Goal: Task Accomplishment & Management: Complete application form

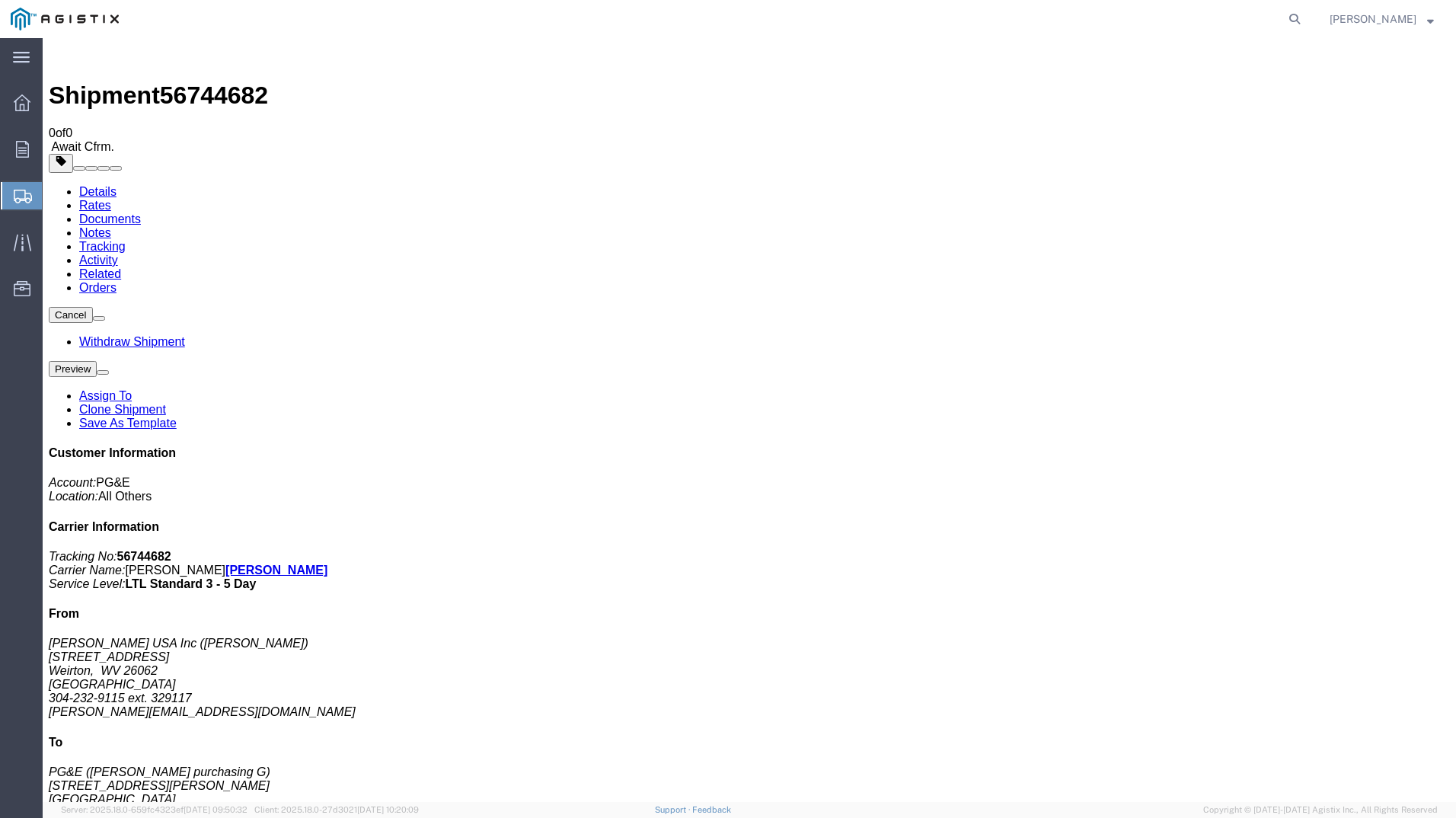
click at [0, 0] on span "Create Shipment" at bounding box center [0, 0] width 0 height 0
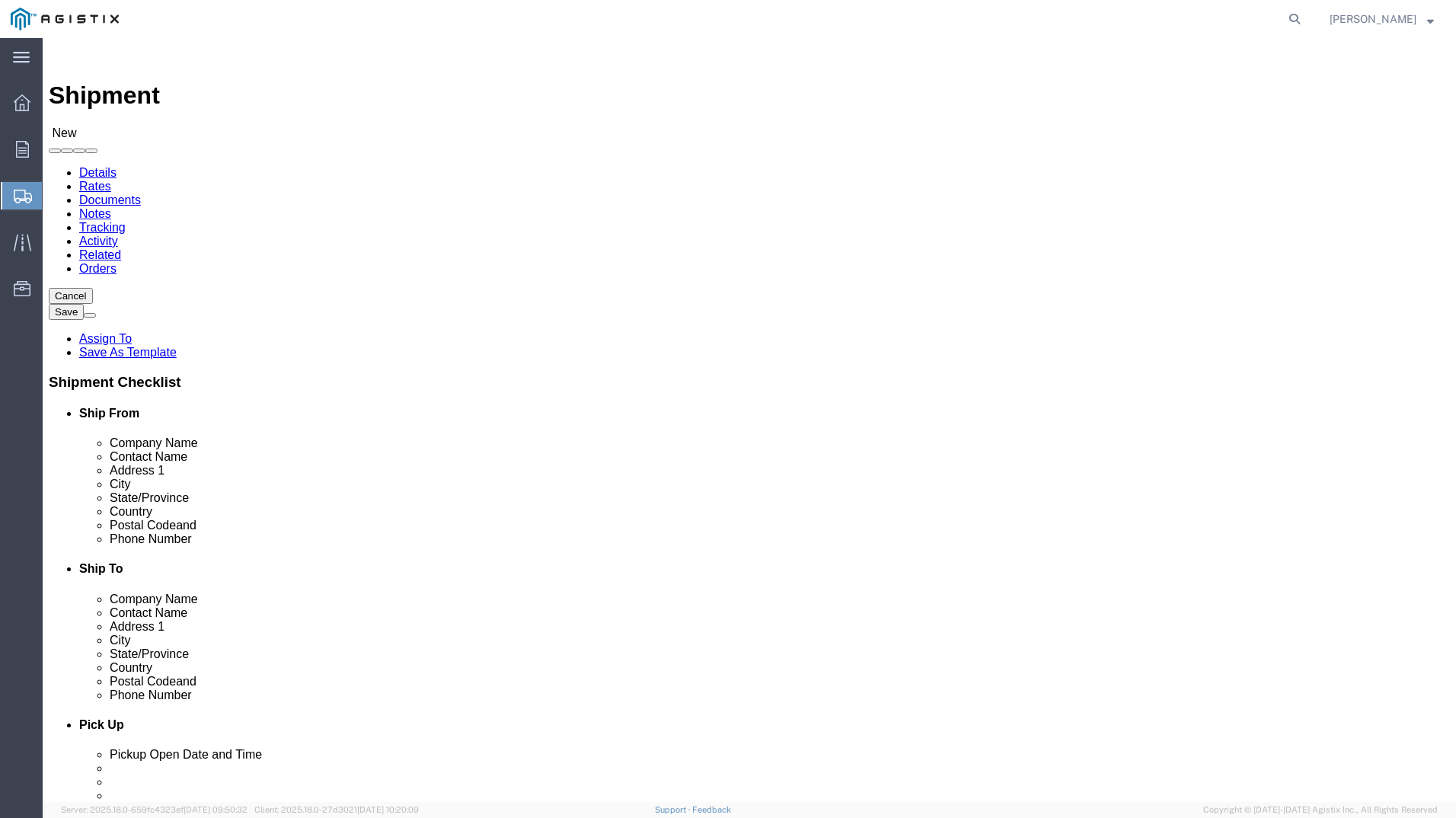
click select "Select PG&E [PERSON_NAME] USA Inc"
select select "9596"
click select "Select PG&E [PERSON_NAME] USA Inc"
select select
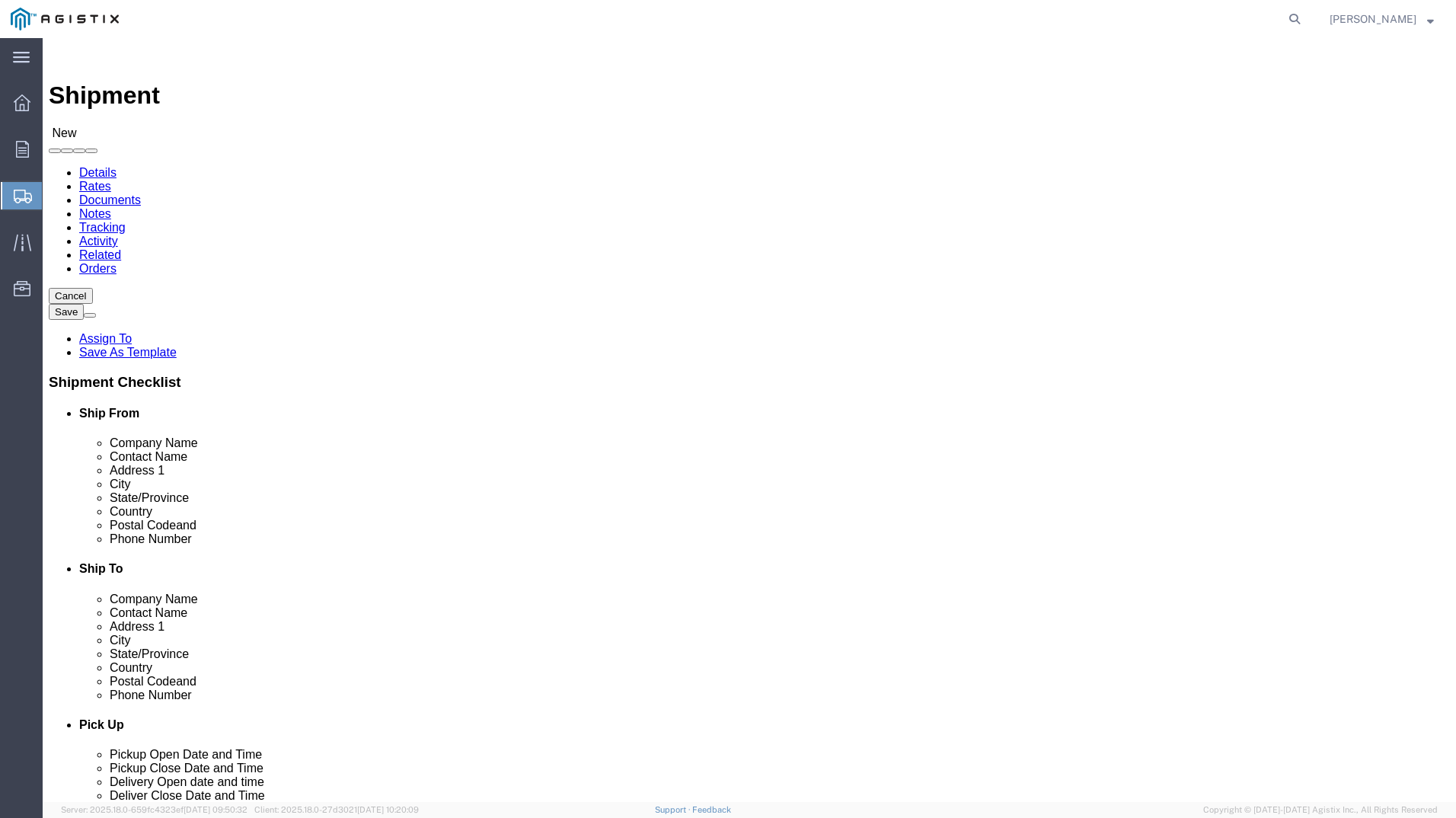
click div "Location Select All Others [GEOGRAPHIC_DATA] [GEOGRAPHIC_DATA] [GEOGRAPHIC_DATA…"
click select "Select All Others [GEOGRAPHIC_DATA] [GEOGRAPHIC_DATA] [GEOGRAPHIC_DATA] [GEOGRA…"
select select "19740"
click select "Select All Others [GEOGRAPHIC_DATA] [GEOGRAPHIC_DATA] [GEOGRAPHIC_DATA] [GEOGRA…"
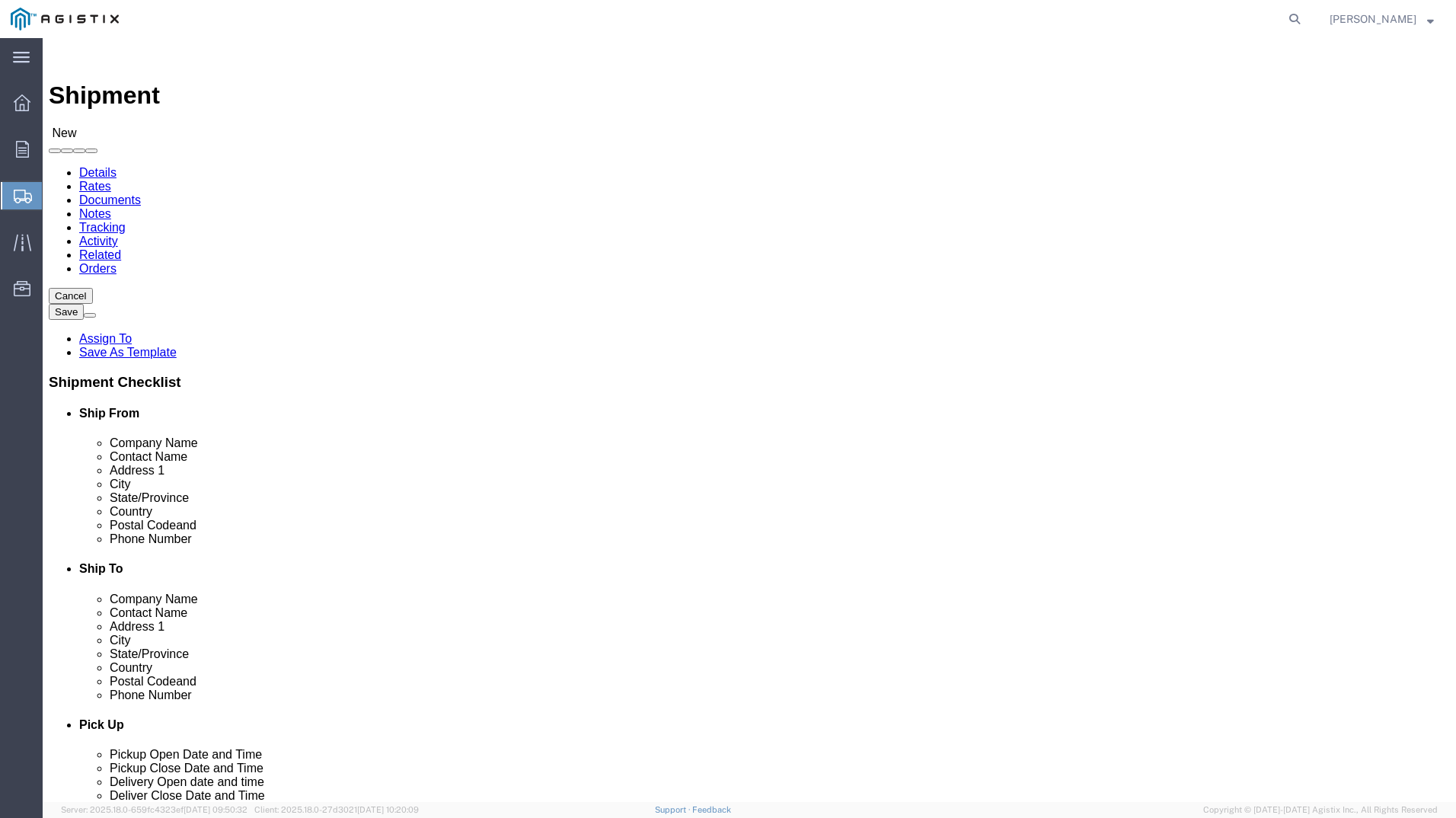
select select "MYPROFILE"
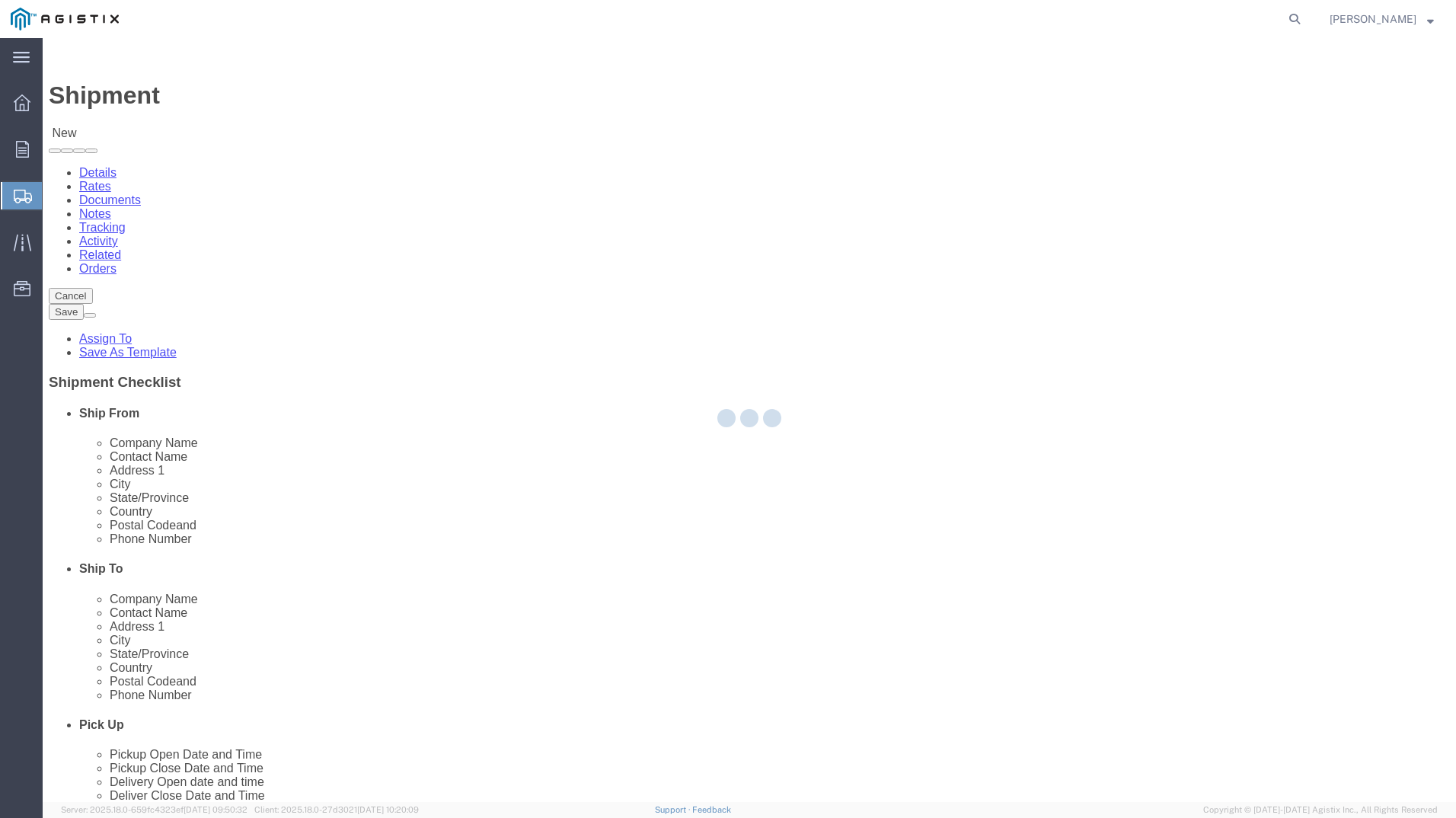
select select "WV"
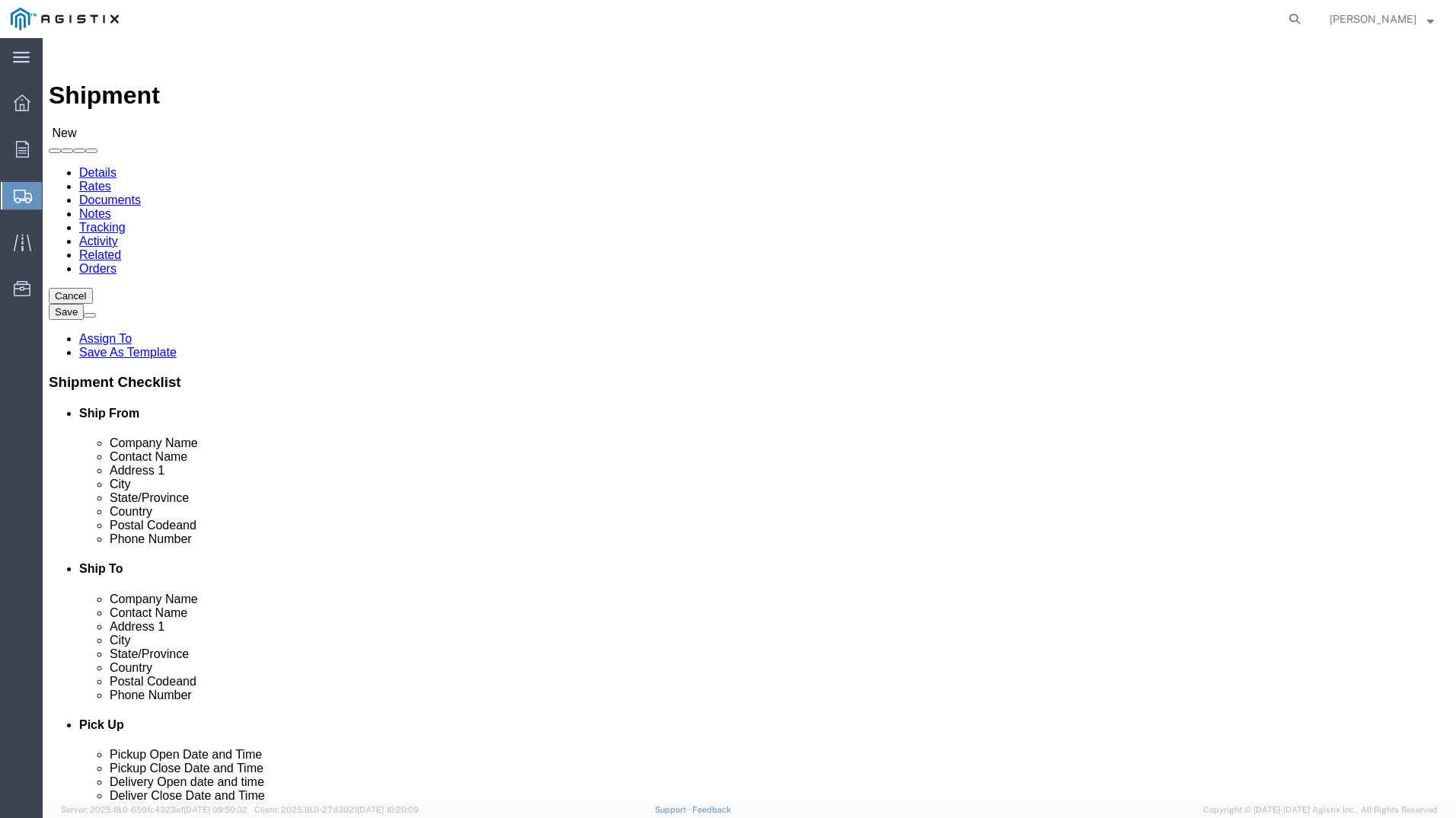
type input "FRE"
select select "19740"
select select "CA"
click input "text"
type input "s"
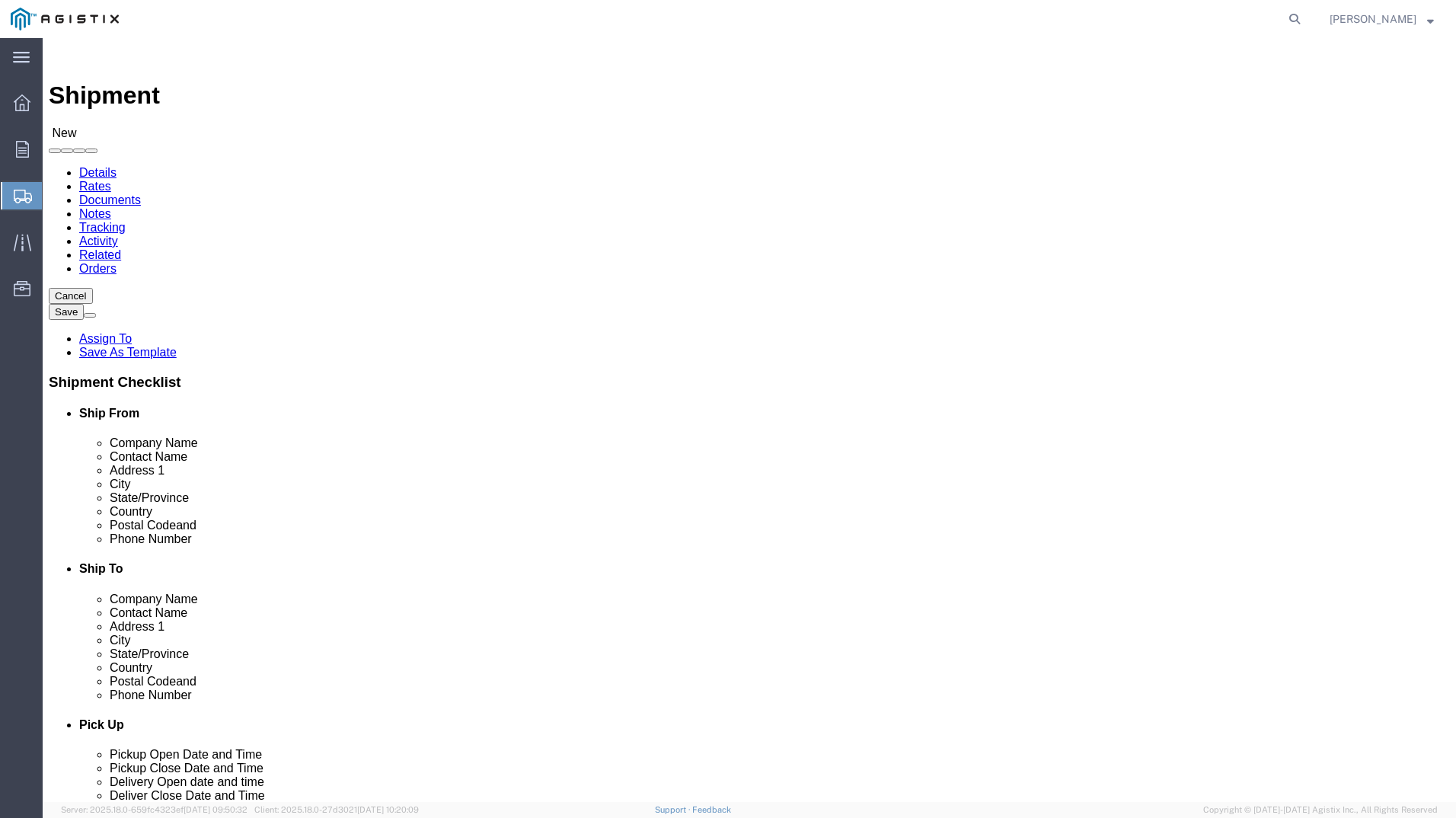
type input "s"
type input "[PERSON_NAME]"
click input "text"
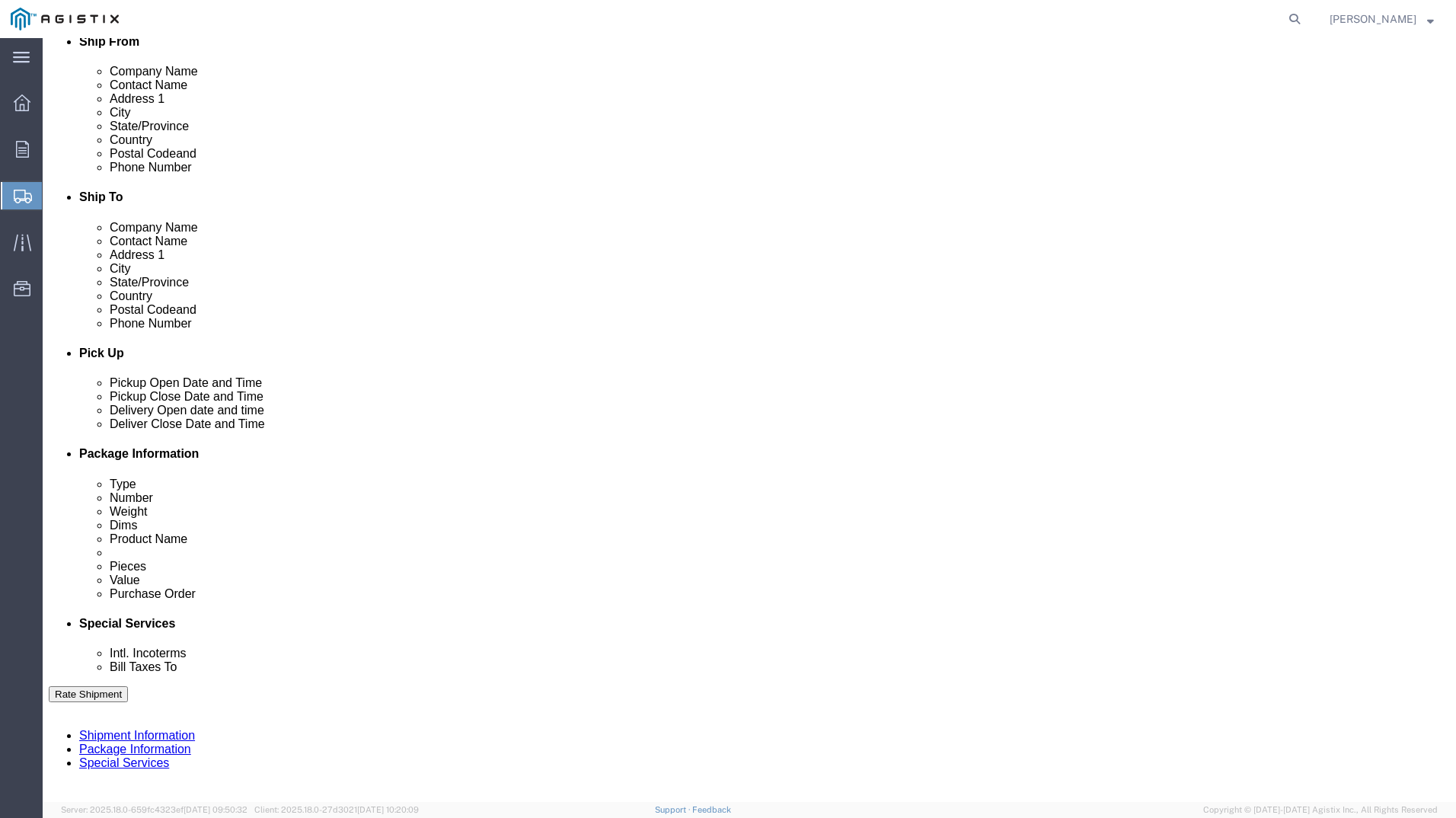
scroll to position [609, 0]
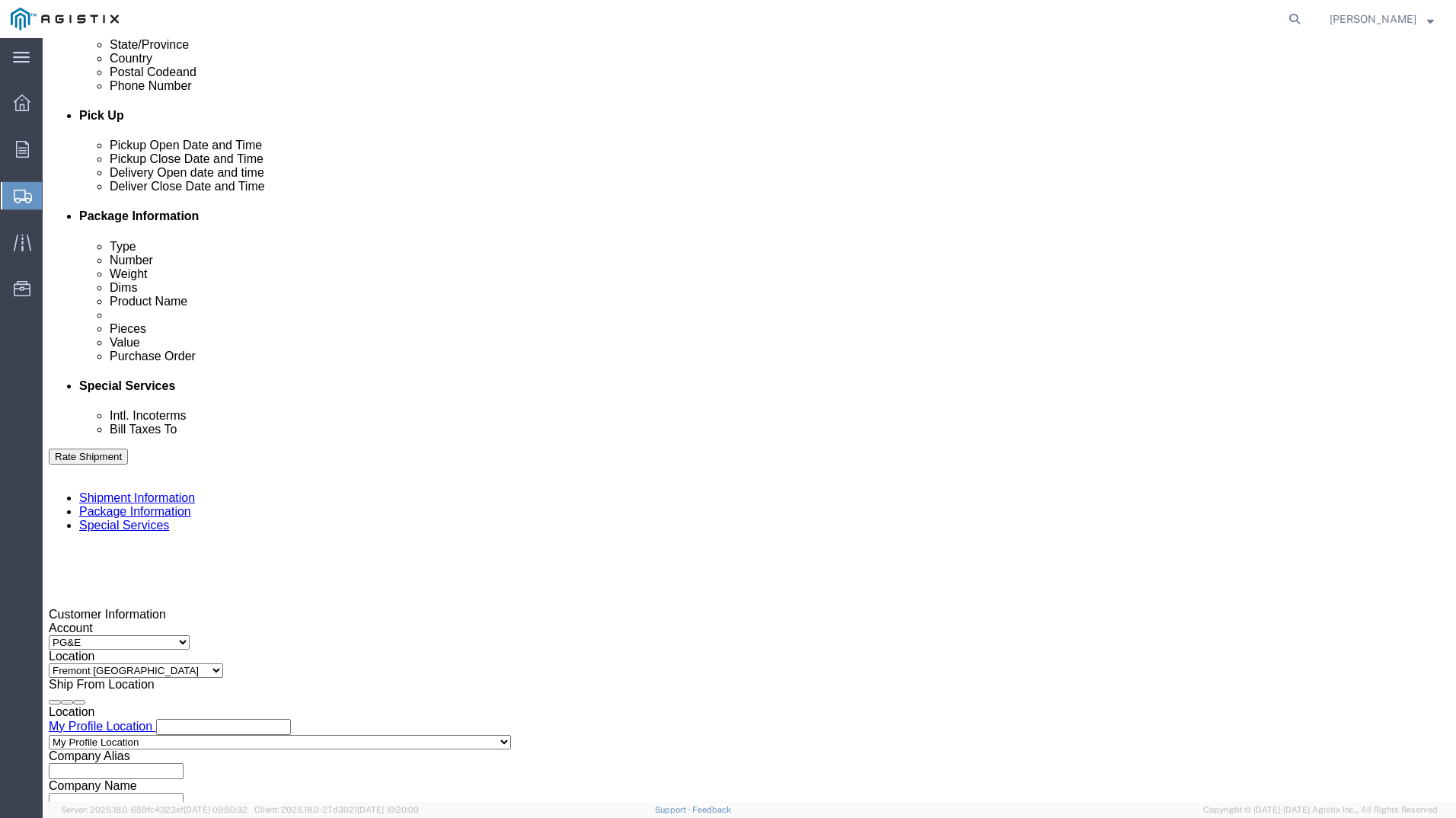
type input "4159109601"
click div
click button "Apply"
click div
click button "Apply"
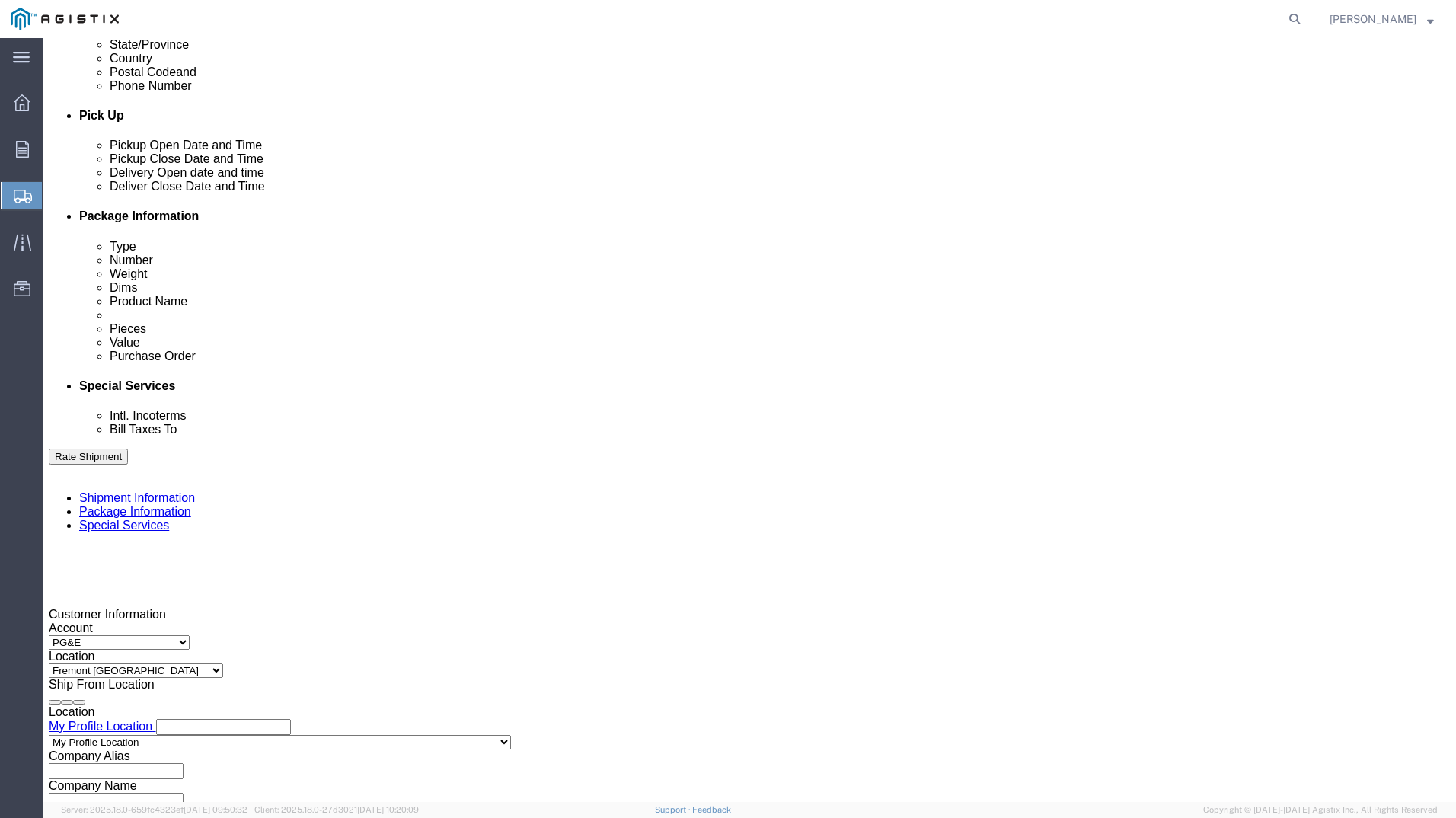
click input "text"
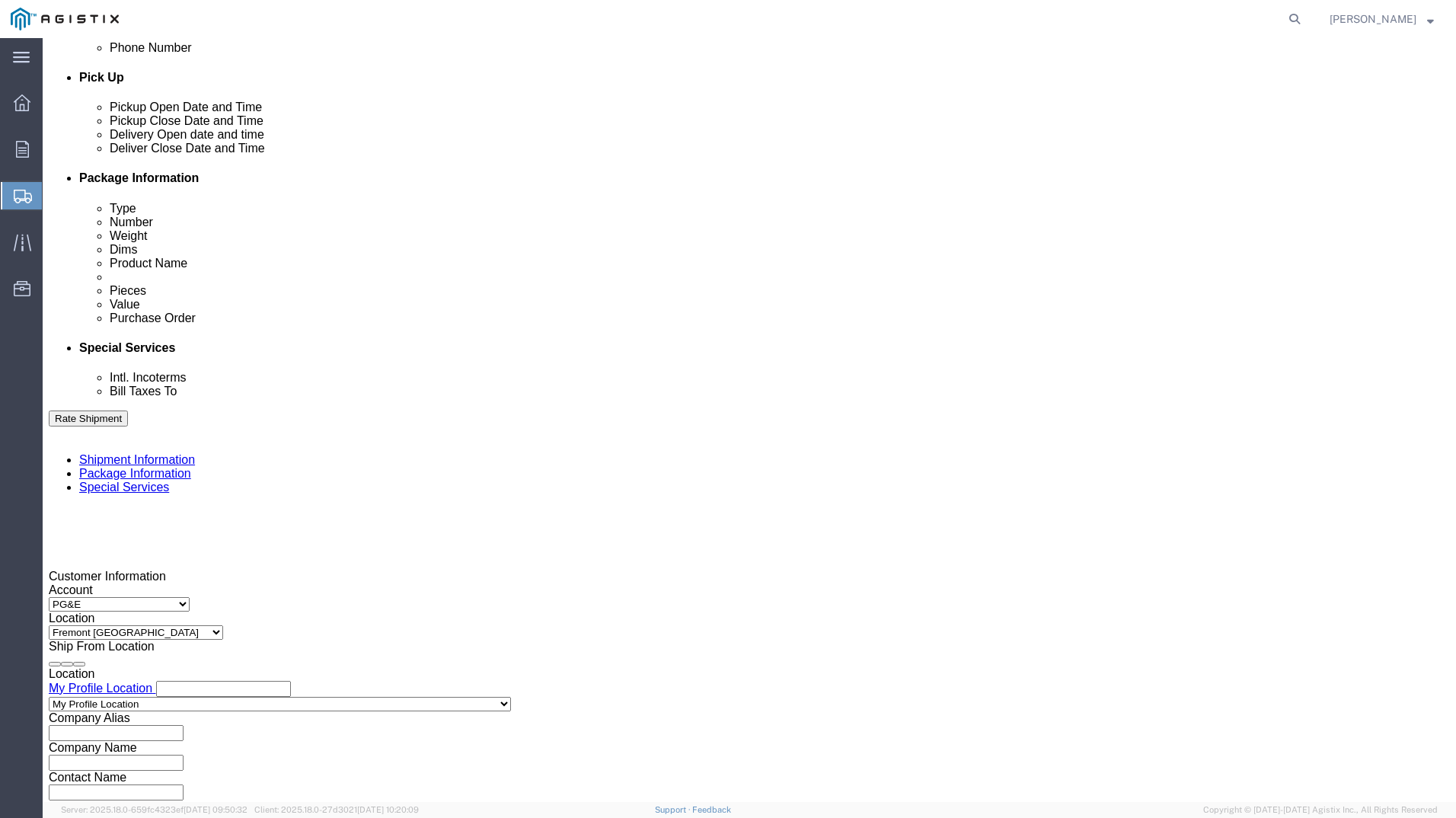
scroll to position [668, 0]
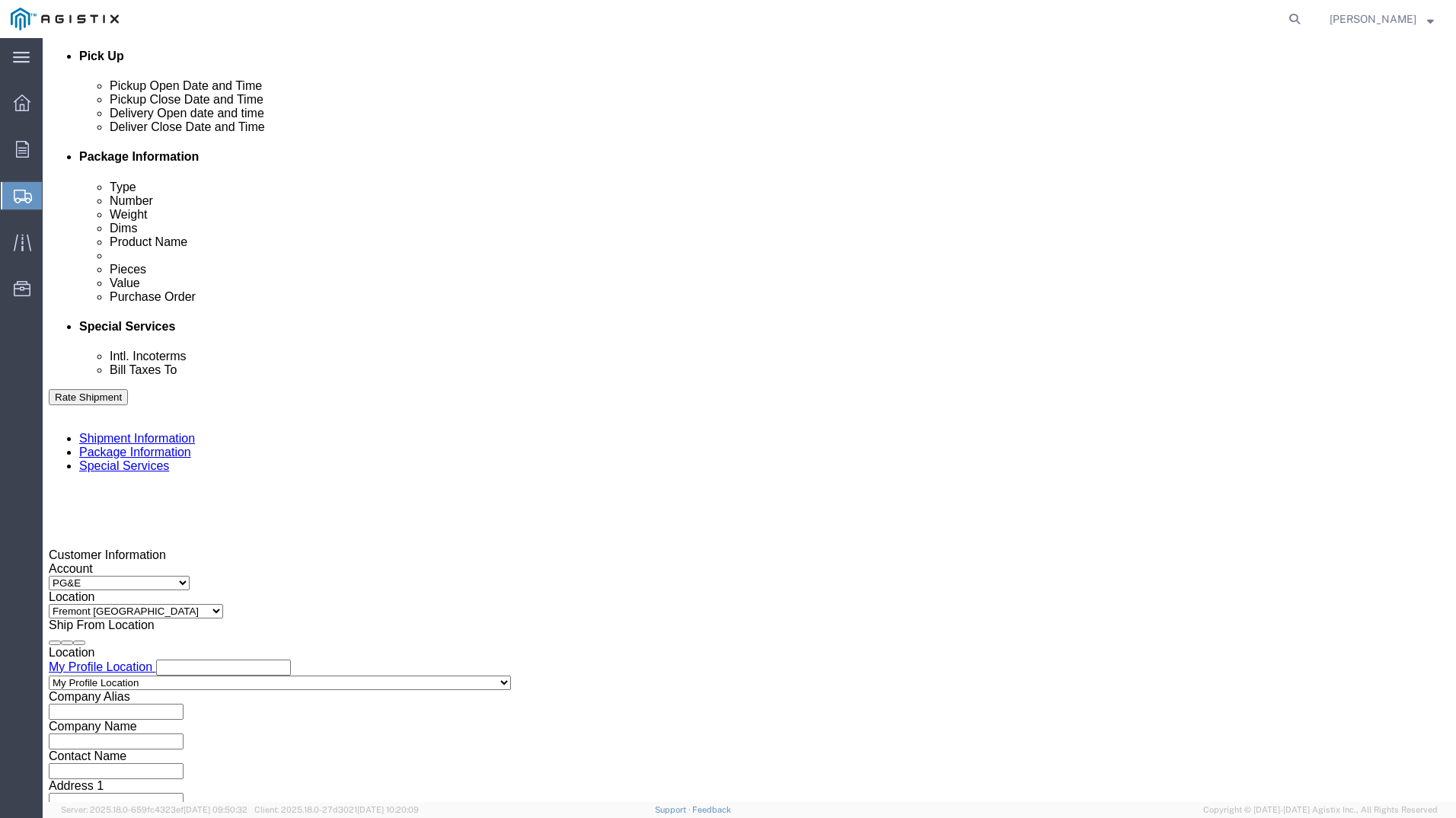
type input "3501408470"
click button "Continue"
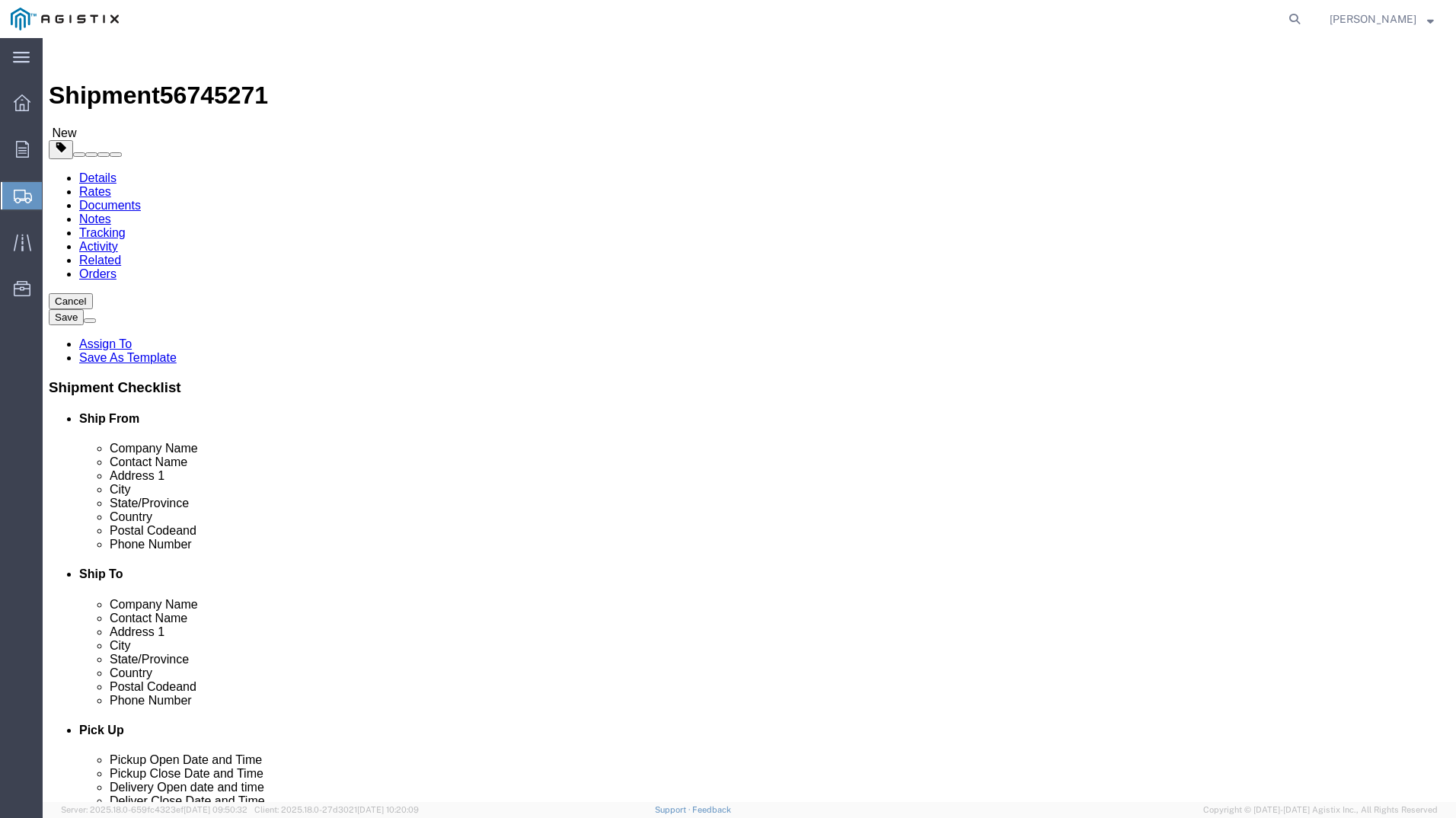
click select "Select Bulk Bundle(s) Cardboard Box(es) Carton(s) Crate(s) Drum(s) (Fiberboard)…"
select select "YRPK"
click select "Select Bulk Bundle(s) Cardboard Box(es) Carton(s) Crate(s) Drum(s) (Fiberboard)…"
drag, startPoint x: 234, startPoint y: 293, endPoint x: 98, endPoint y: 296, distance: 136.0
click div "Number 1"
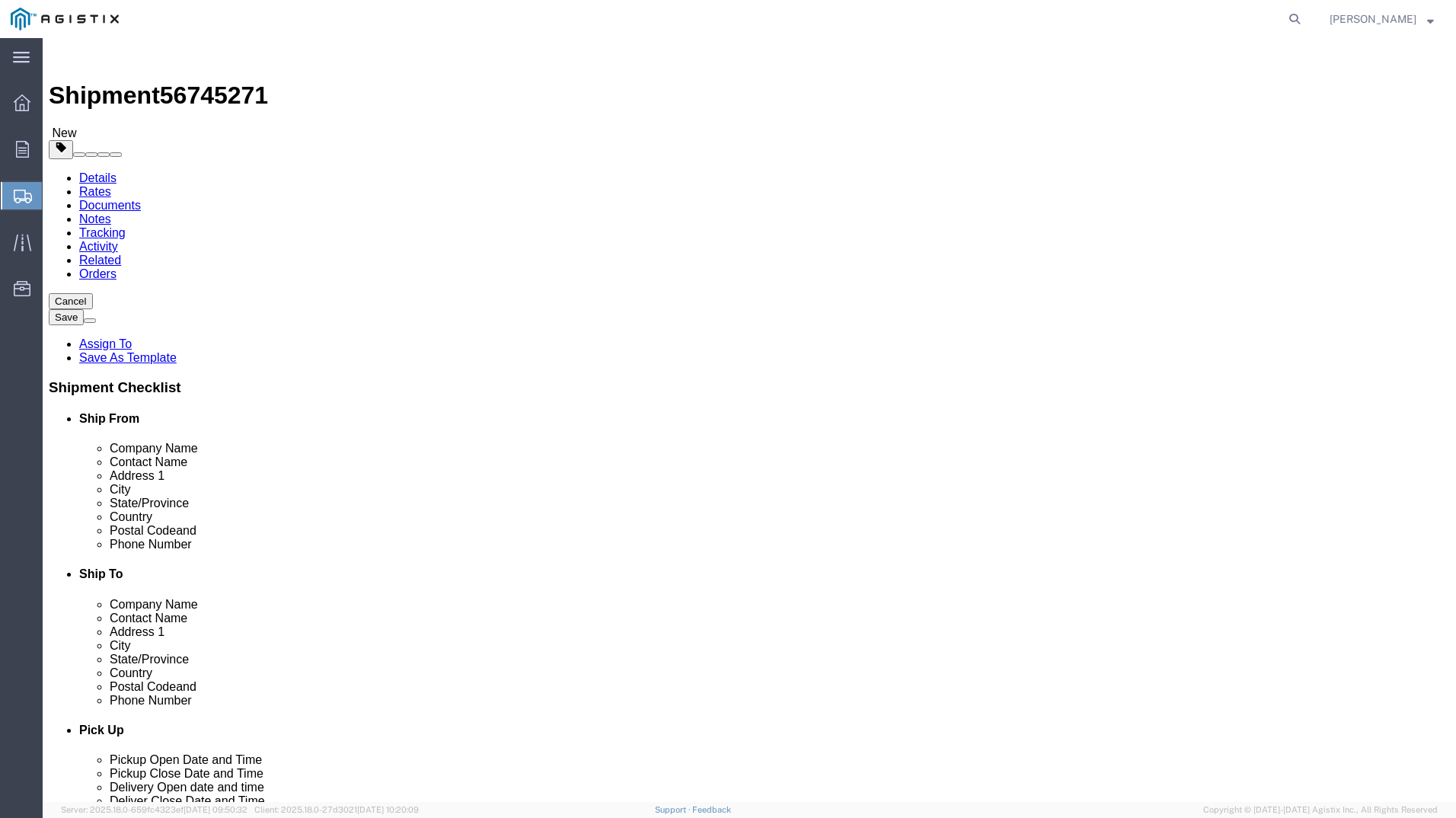
type input "6"
click input "text"
type input "26"
click input "text"
type input "26"
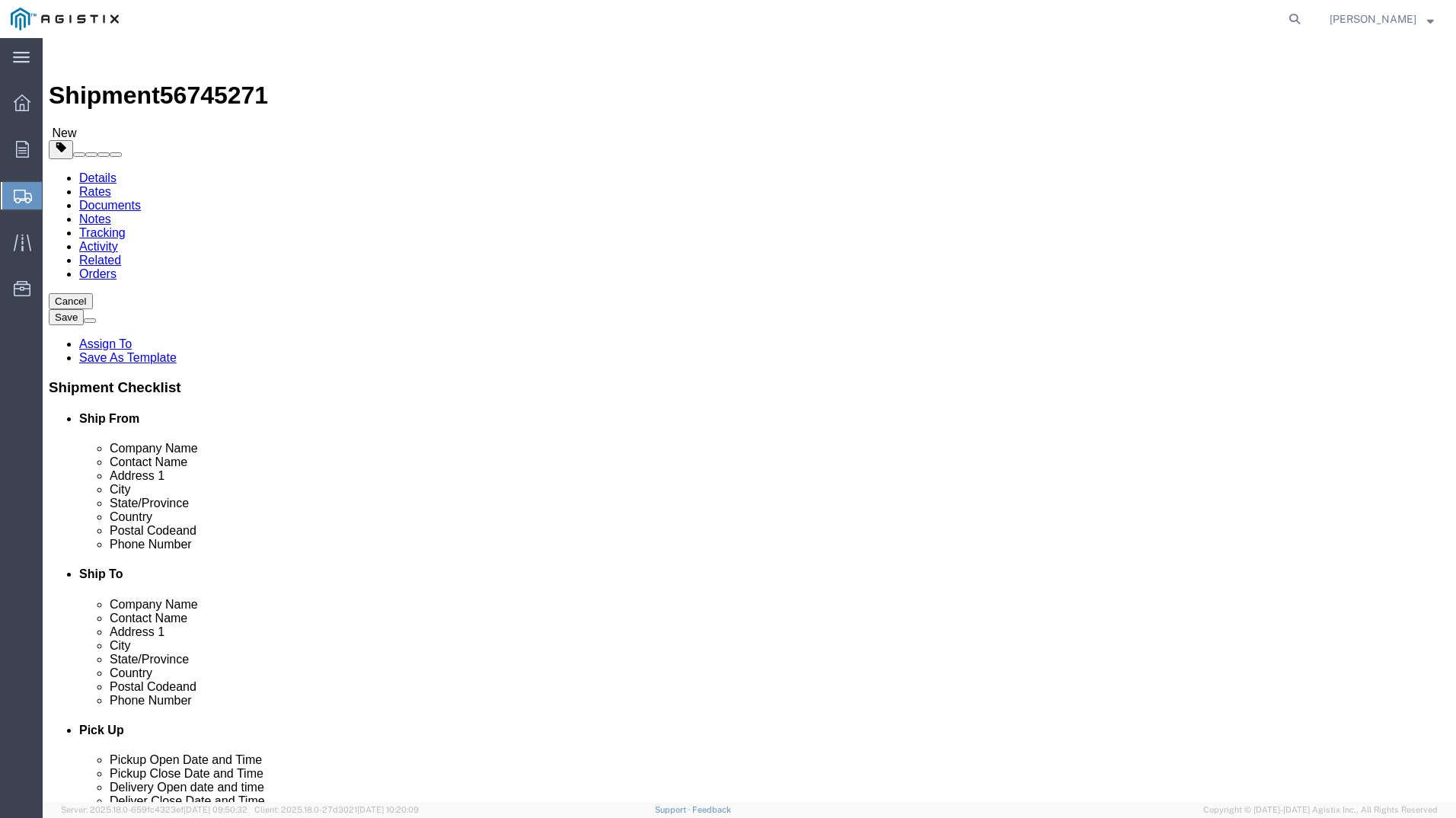
click input "text"
type input "34"
click input "0.00"
type input "0"
type input "630"
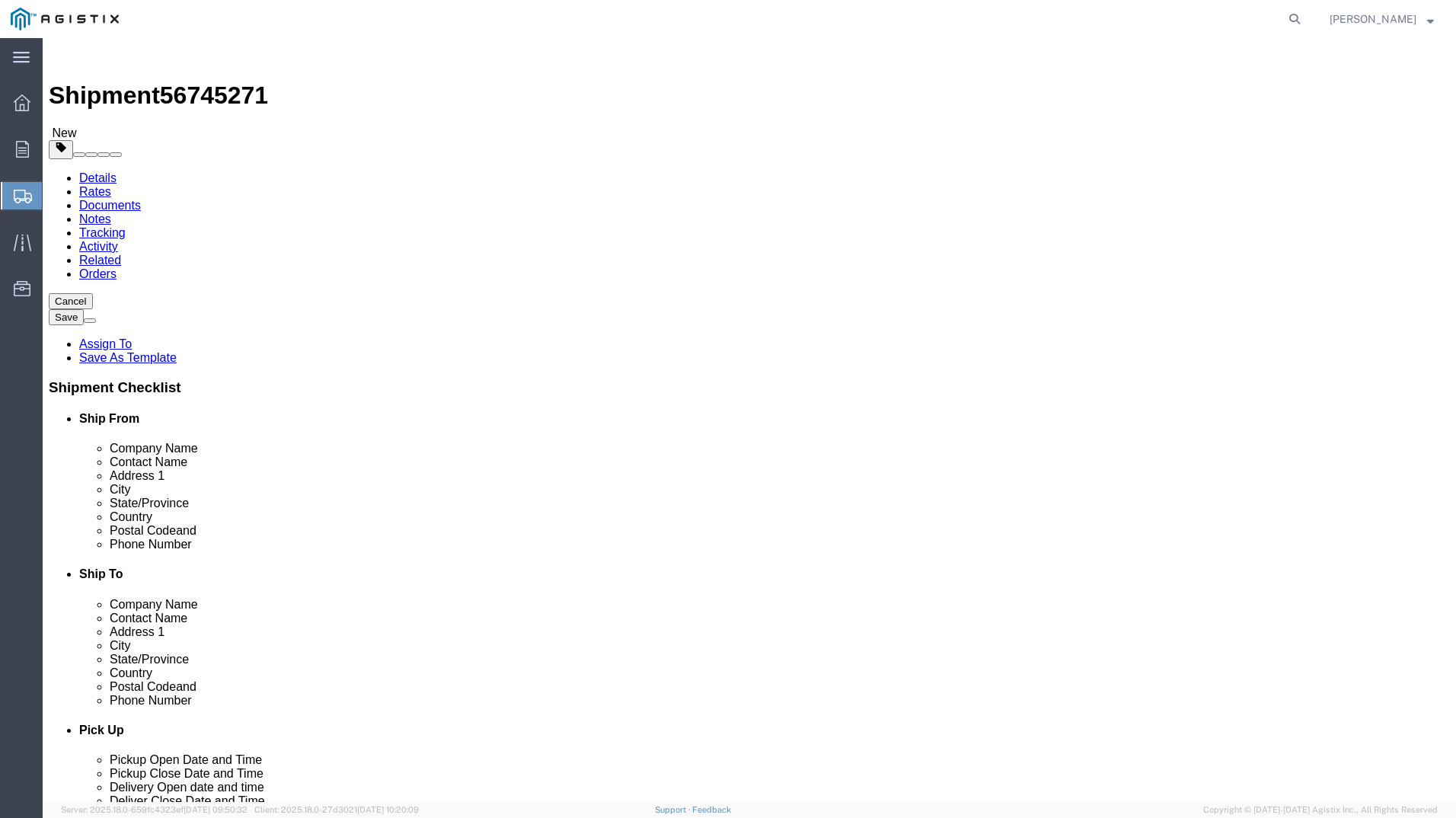
click link "Add Content"
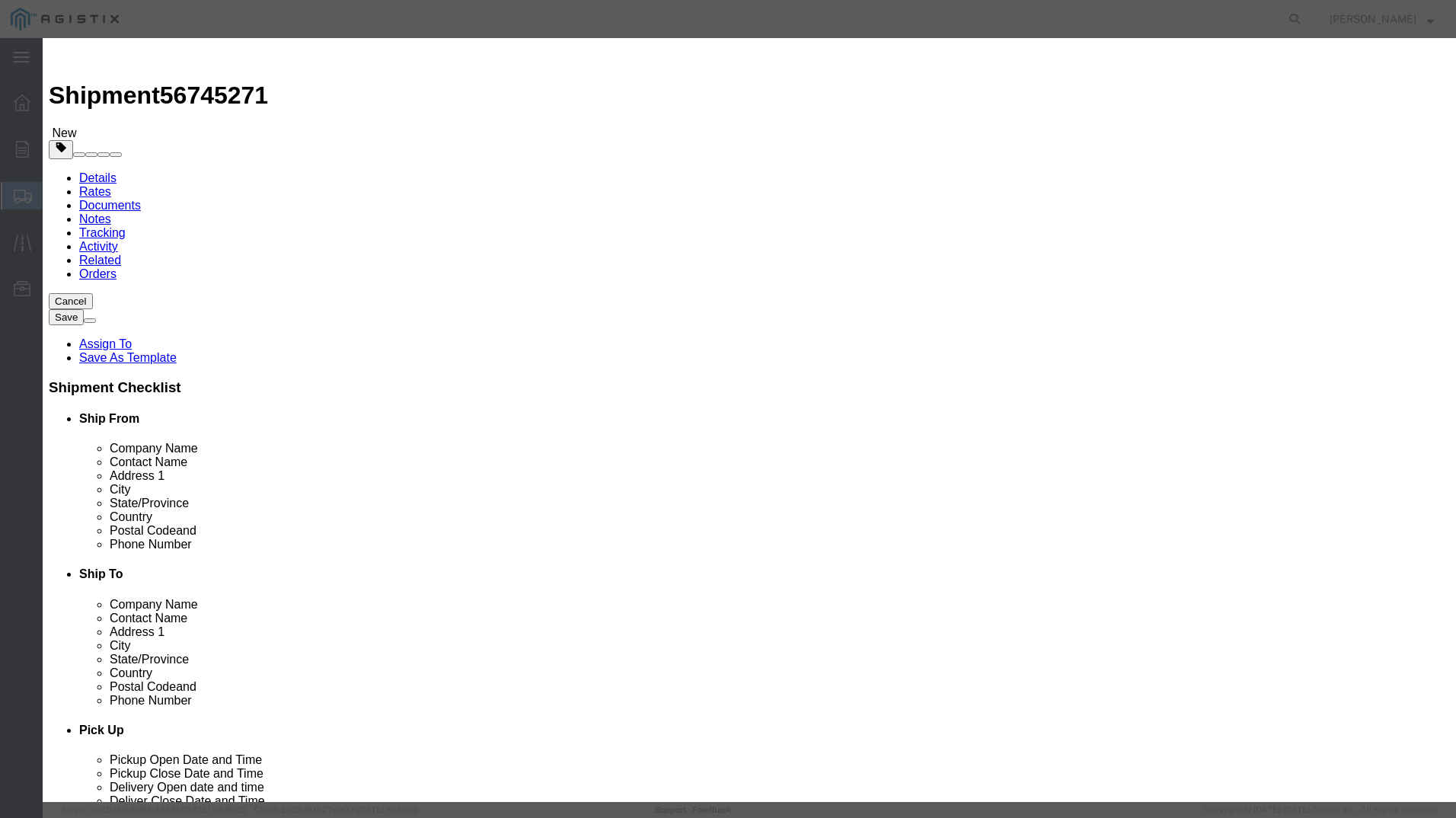
click input "text"
type input "M640126"
drag, startPoint x: 469, startPoint y: 155, endPoint x: 507, endPoint y: 163, distance: 38.8
click td "Name: MONITOR [PERSON_NAME] 2" - 2 PSIG"
select select
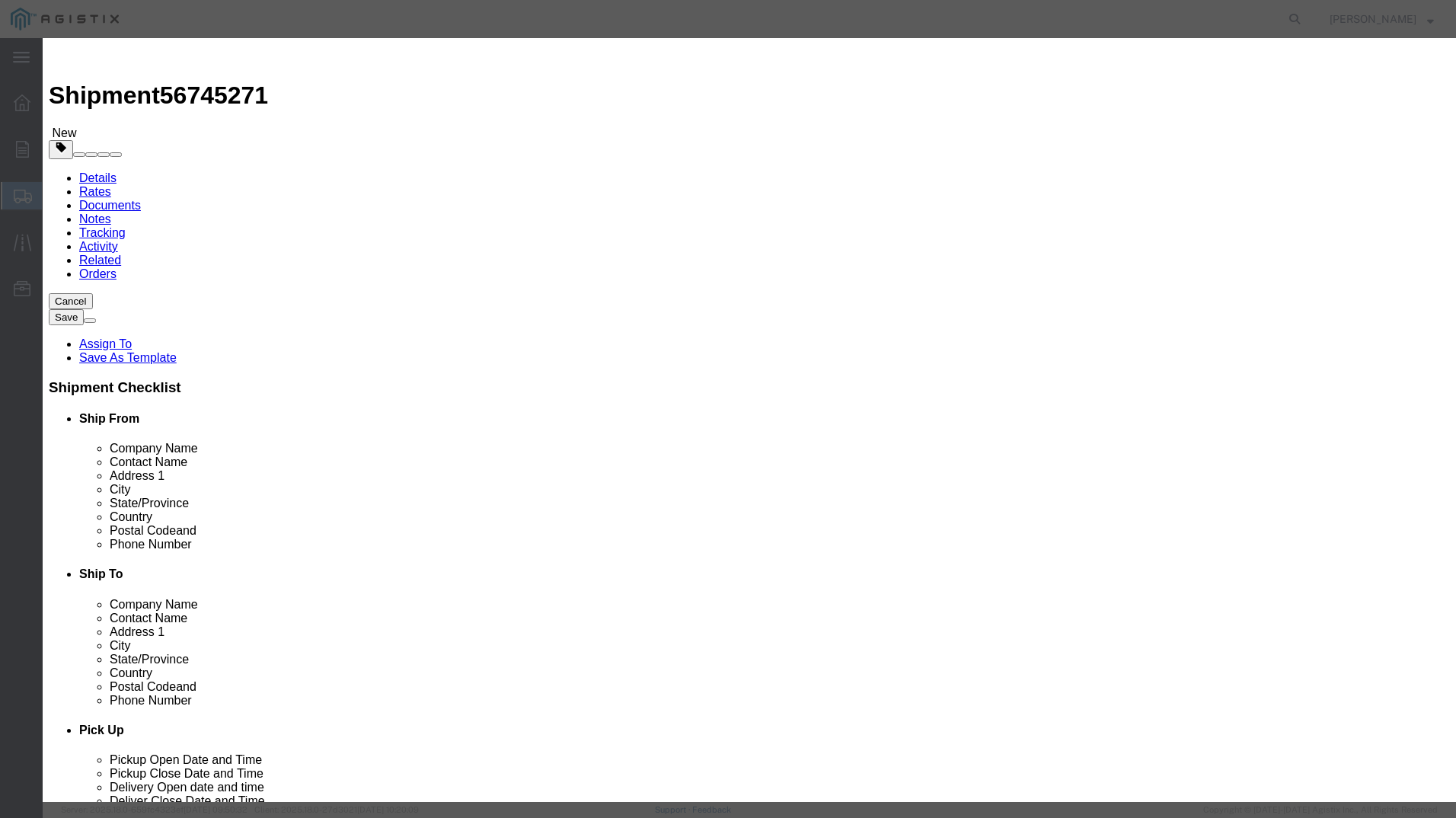
select select "USD"
type input "MONITOR [PERSON_NAME] 2" - 2 PSIG"
type input "M640126"
type input "MONITOR [PERSON_NAME] 2" - 2 PSIG"
click input "text"
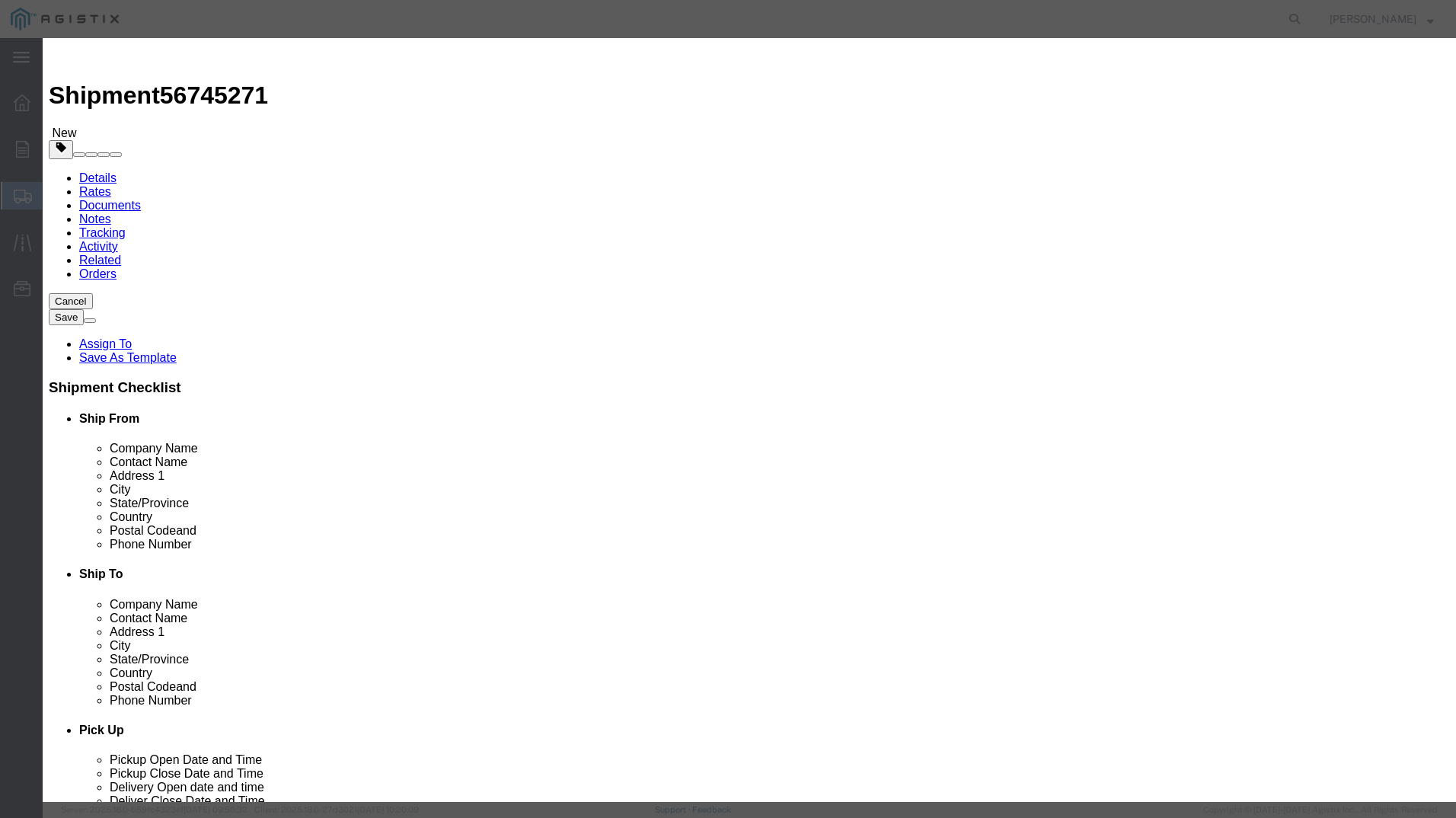
type input "6"
click input "text"
type input "180000"
click select "Select 50 55 60 65 70 85 92.5 100 125 175 250 300 400"
select select "70"
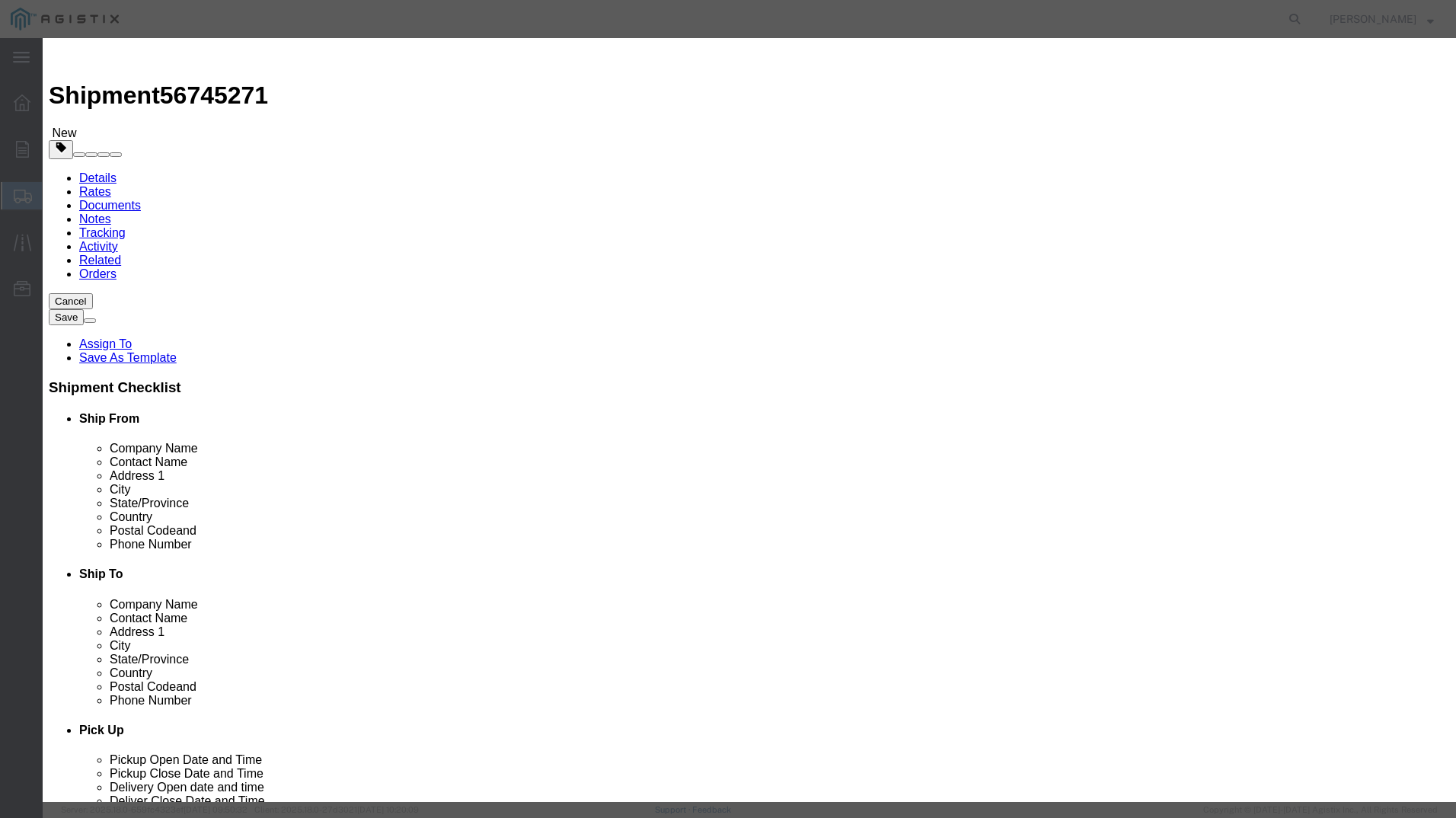
click select "Select 50 55 60 65 70 85 92.5 100 125 175 250 300 400"
click button "Save & Close"
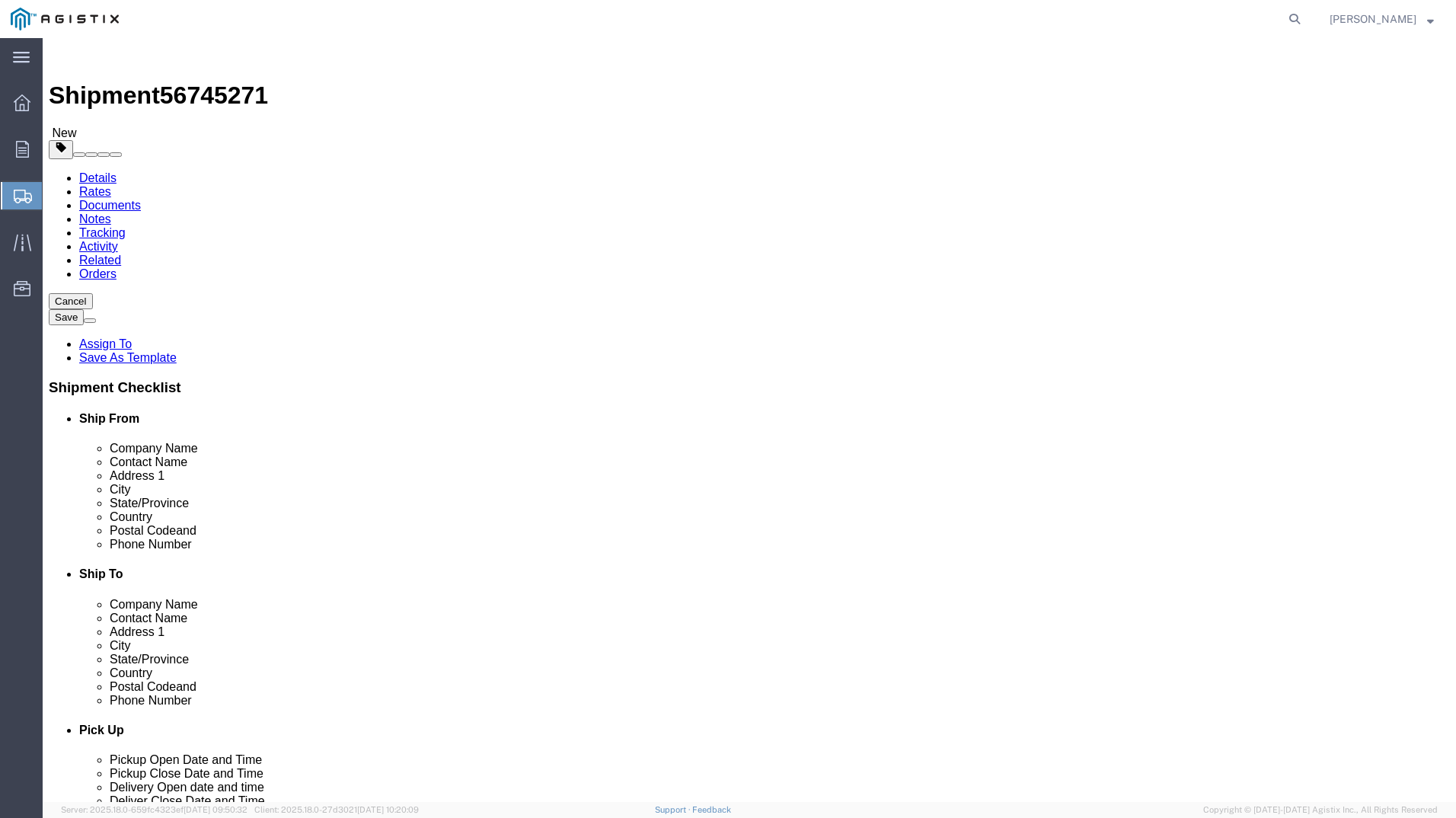
click link "Add Package"
select select "CBOX"
click span "button"
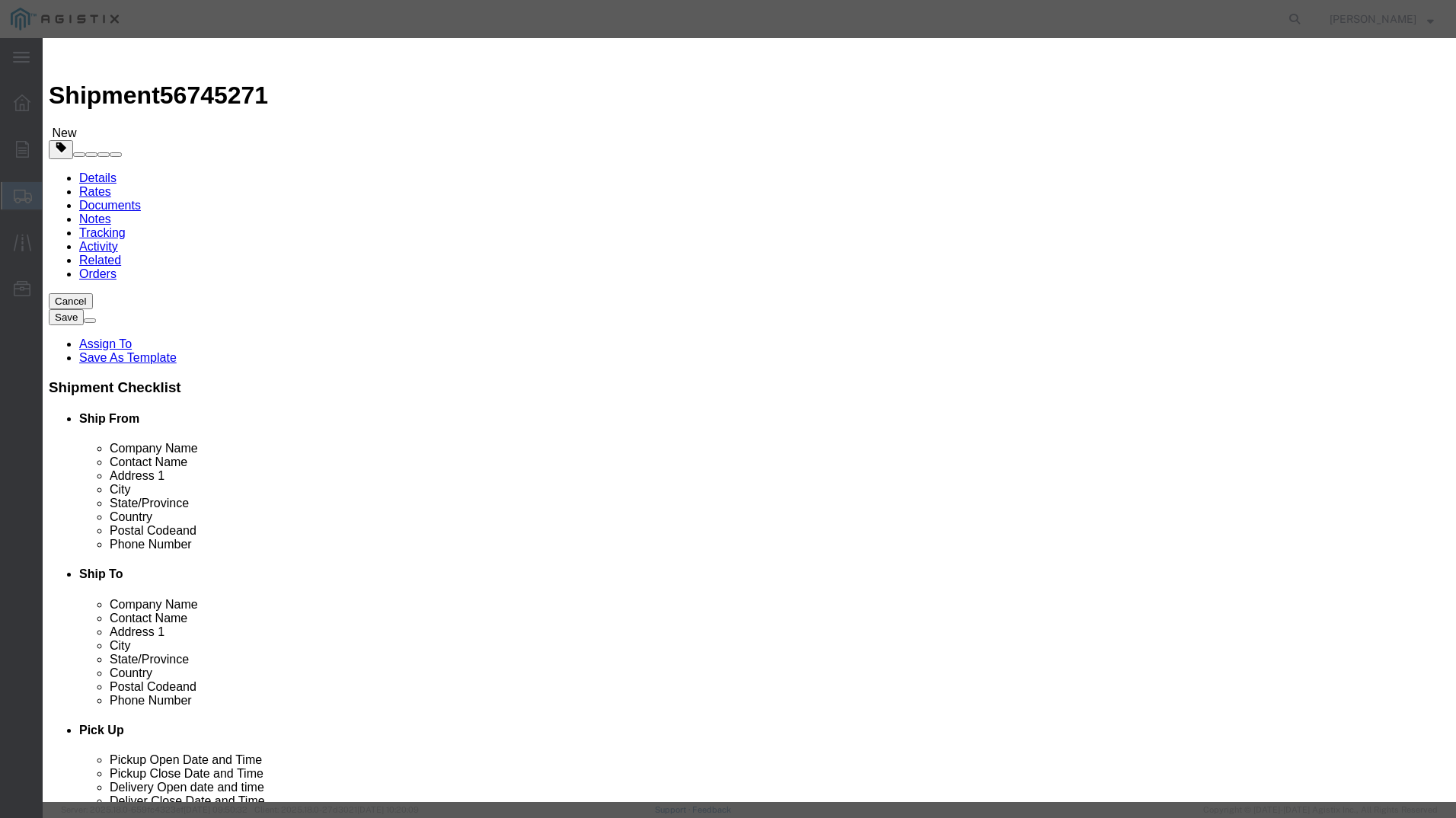
click button "Yes"
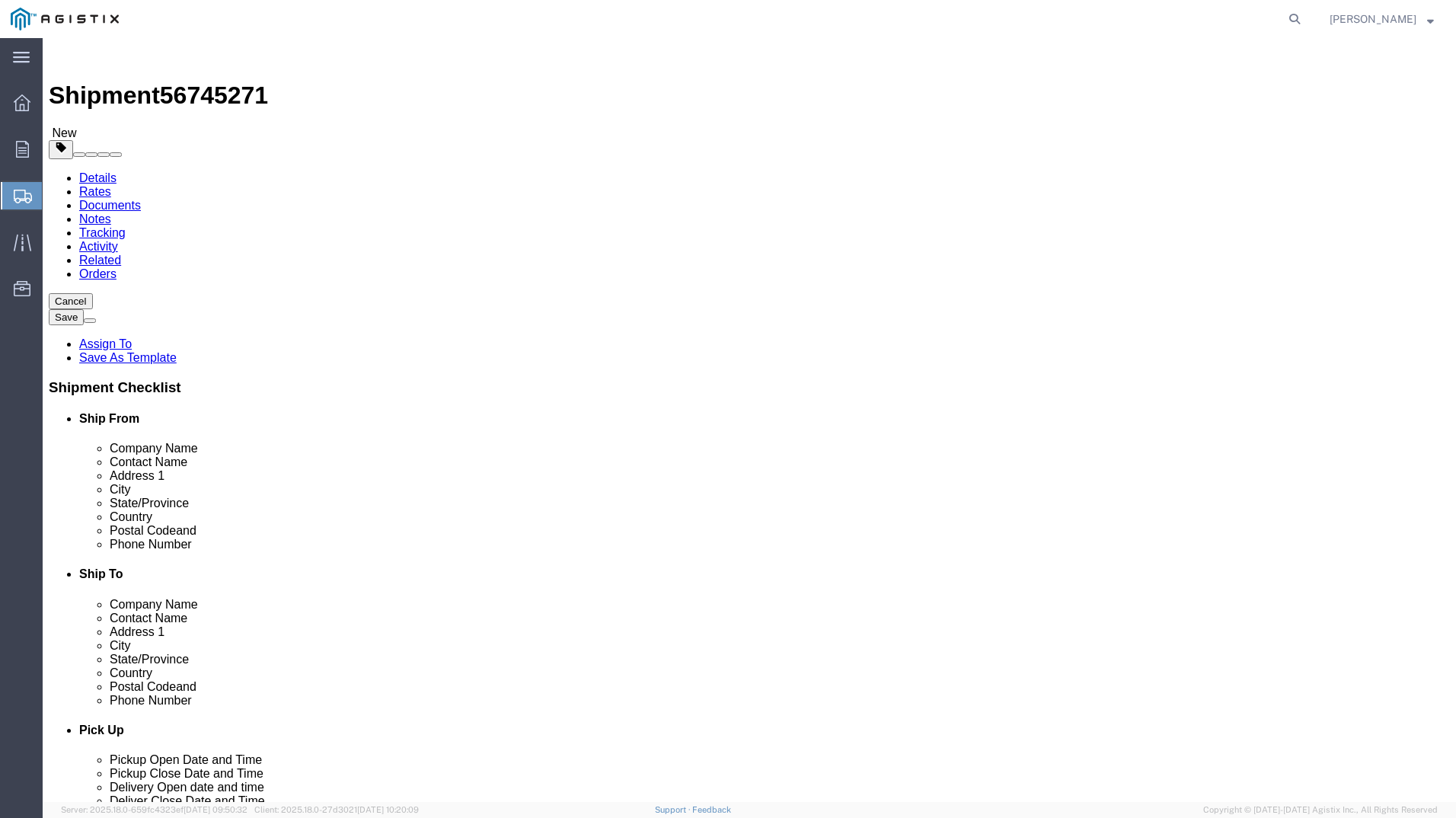
click dt "Pieces:"
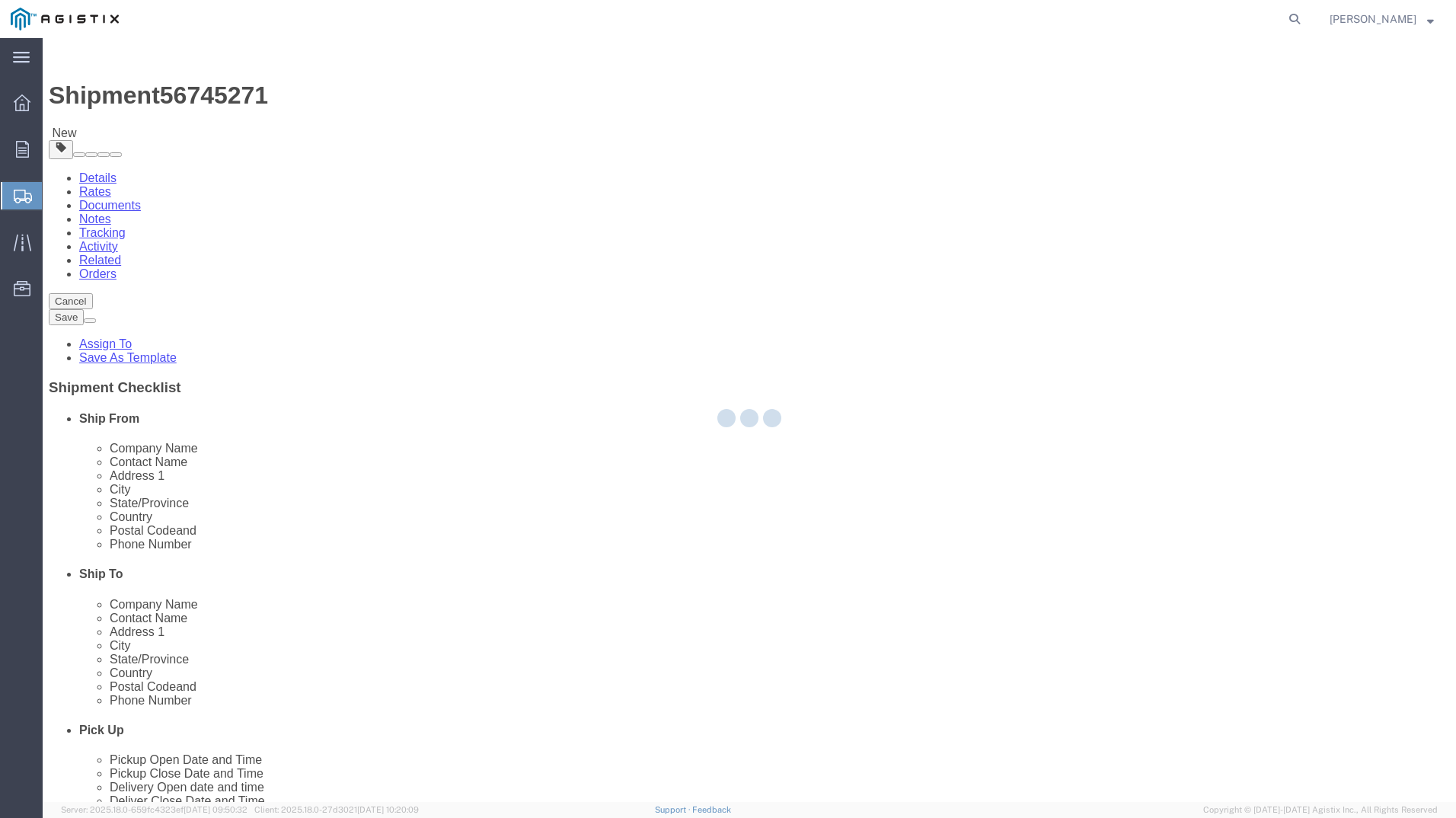
click div
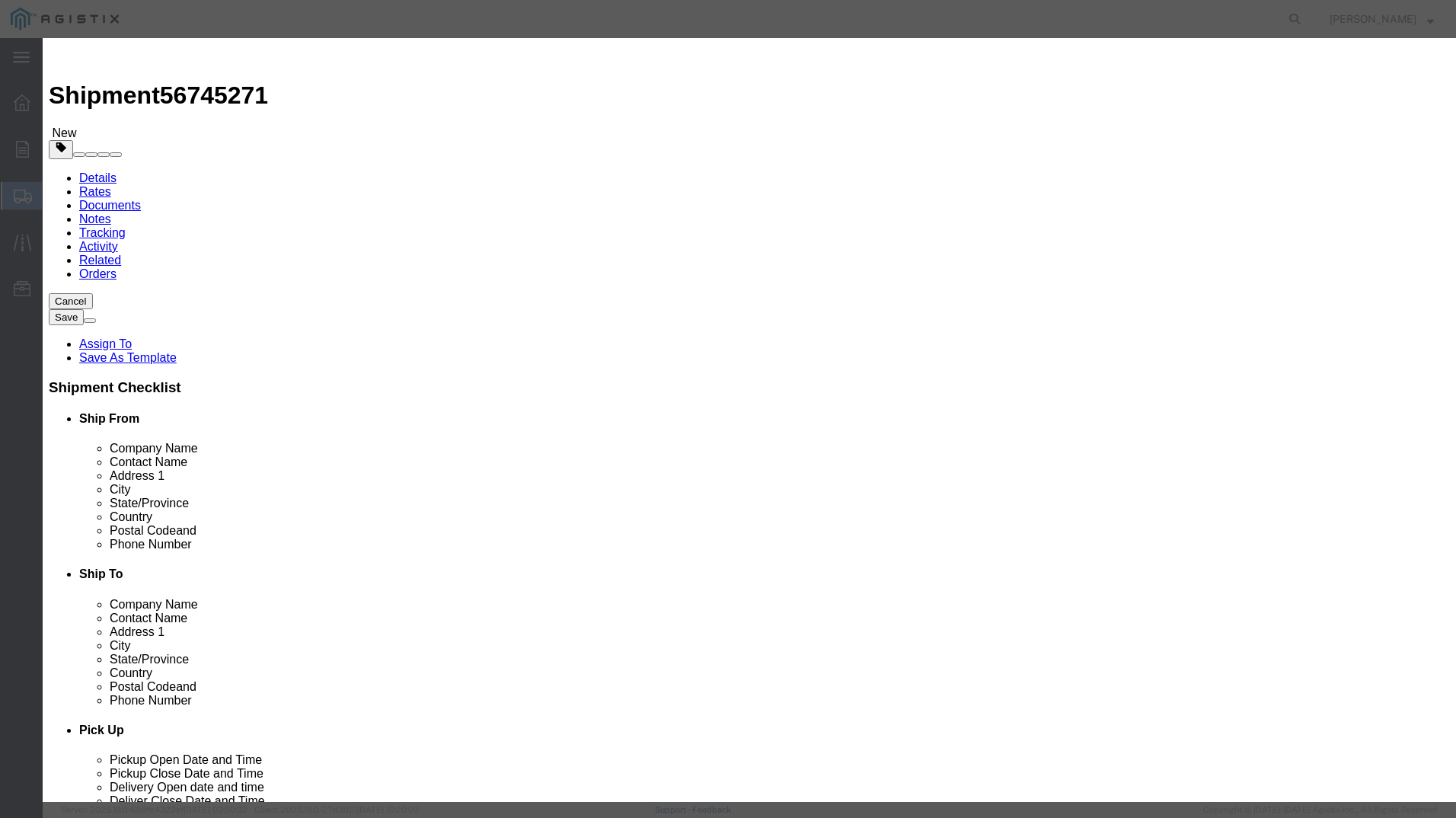
click input "180000.00"
type input "18000.00"
click button "Save & Close"
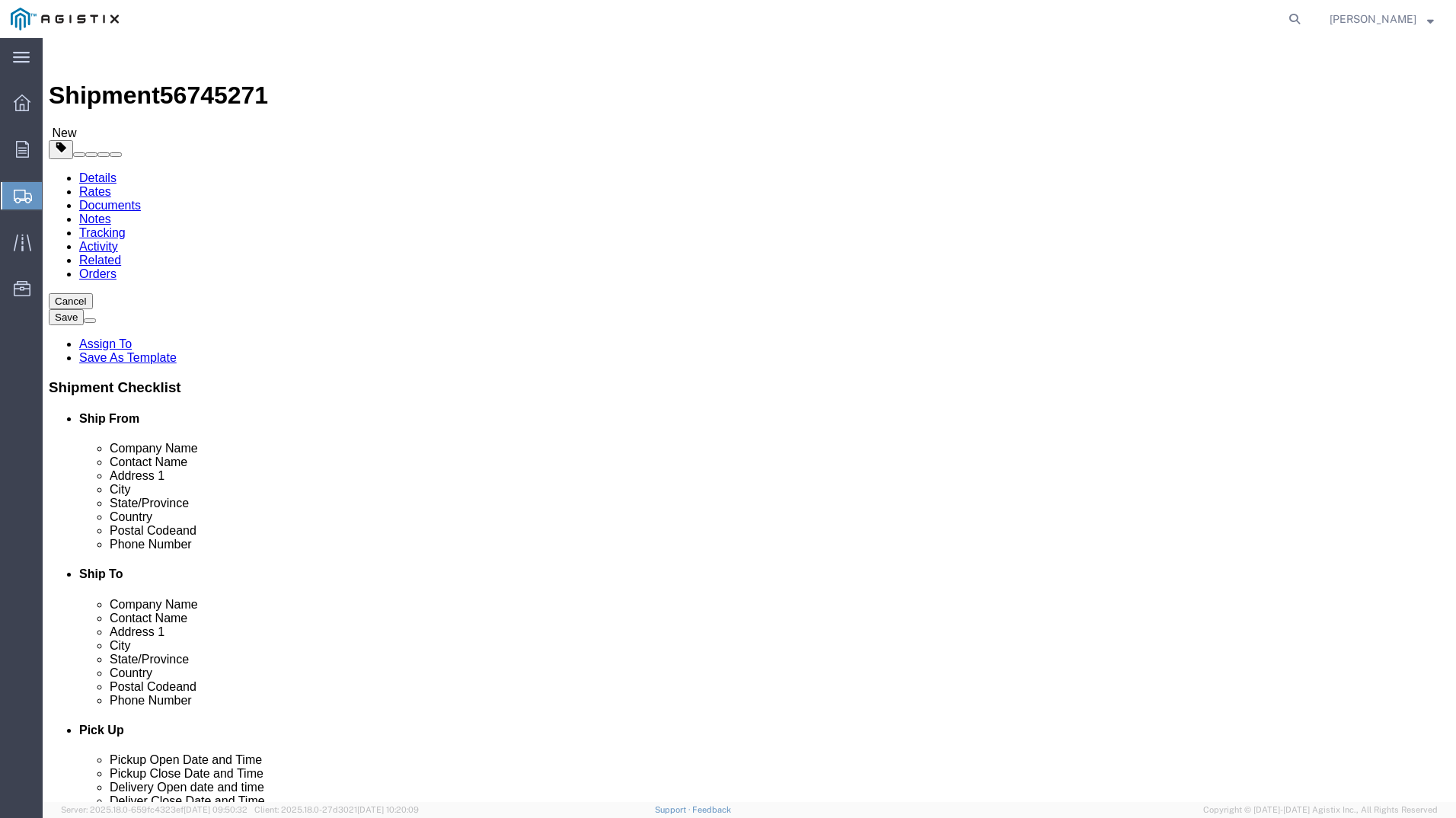
click button "Continue"
click select "Select 1 Day 2 Day 3-5 Day Economy 5+ Day"
select select "3-5 Day Economy"
click select "Select 1 Day 2 Day 3-5 Day Economy 5+ Day"
click select "Select ATA DTA DTD"
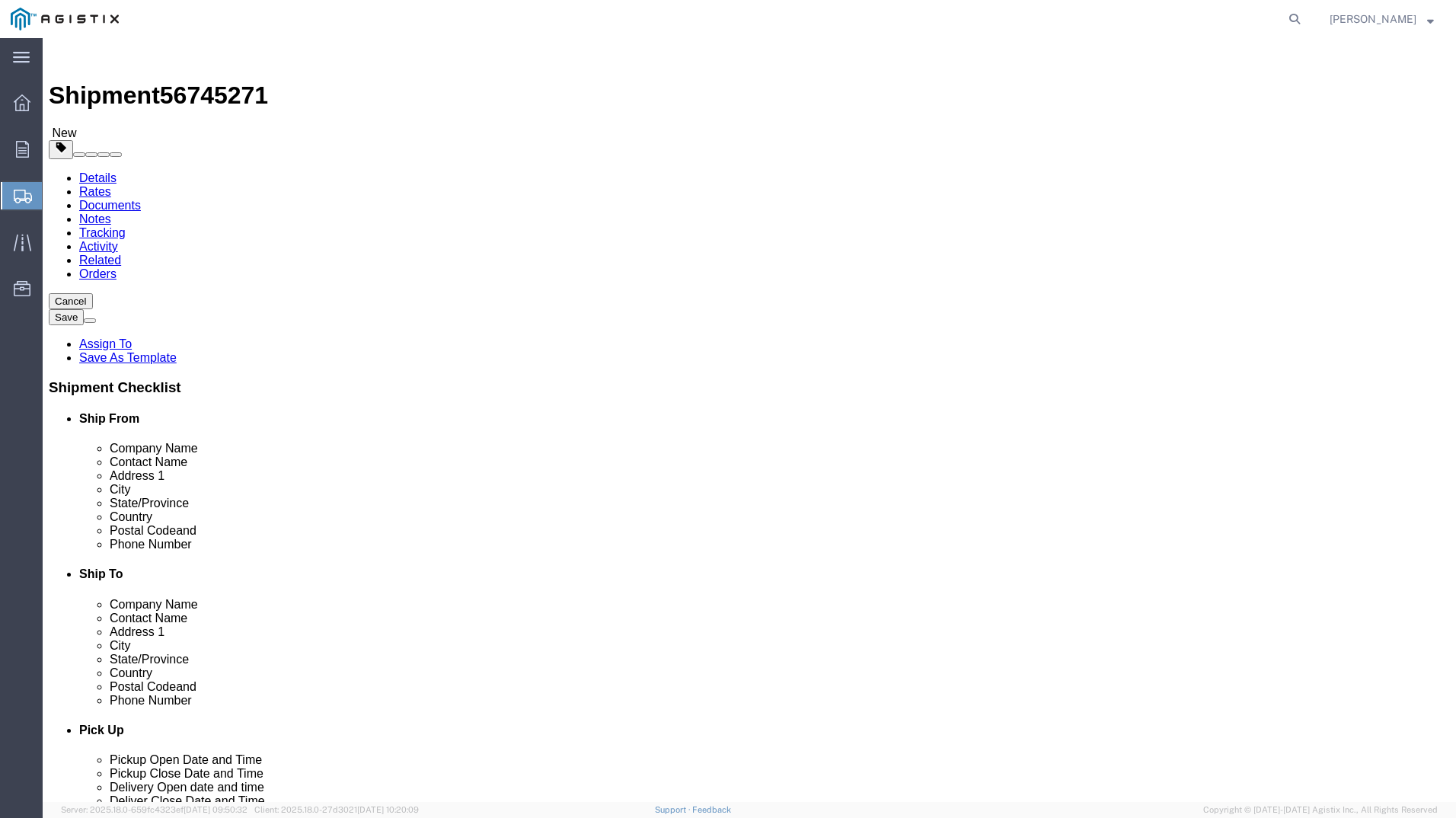
select select "DTD"
click select "Select ATA DTA DTD"
click select "Select Recipient Account Sender/Shipper Third Party Account"
select select "RCPN"
click select "Select Recipient Account Sender/Shipper Third Party Account"
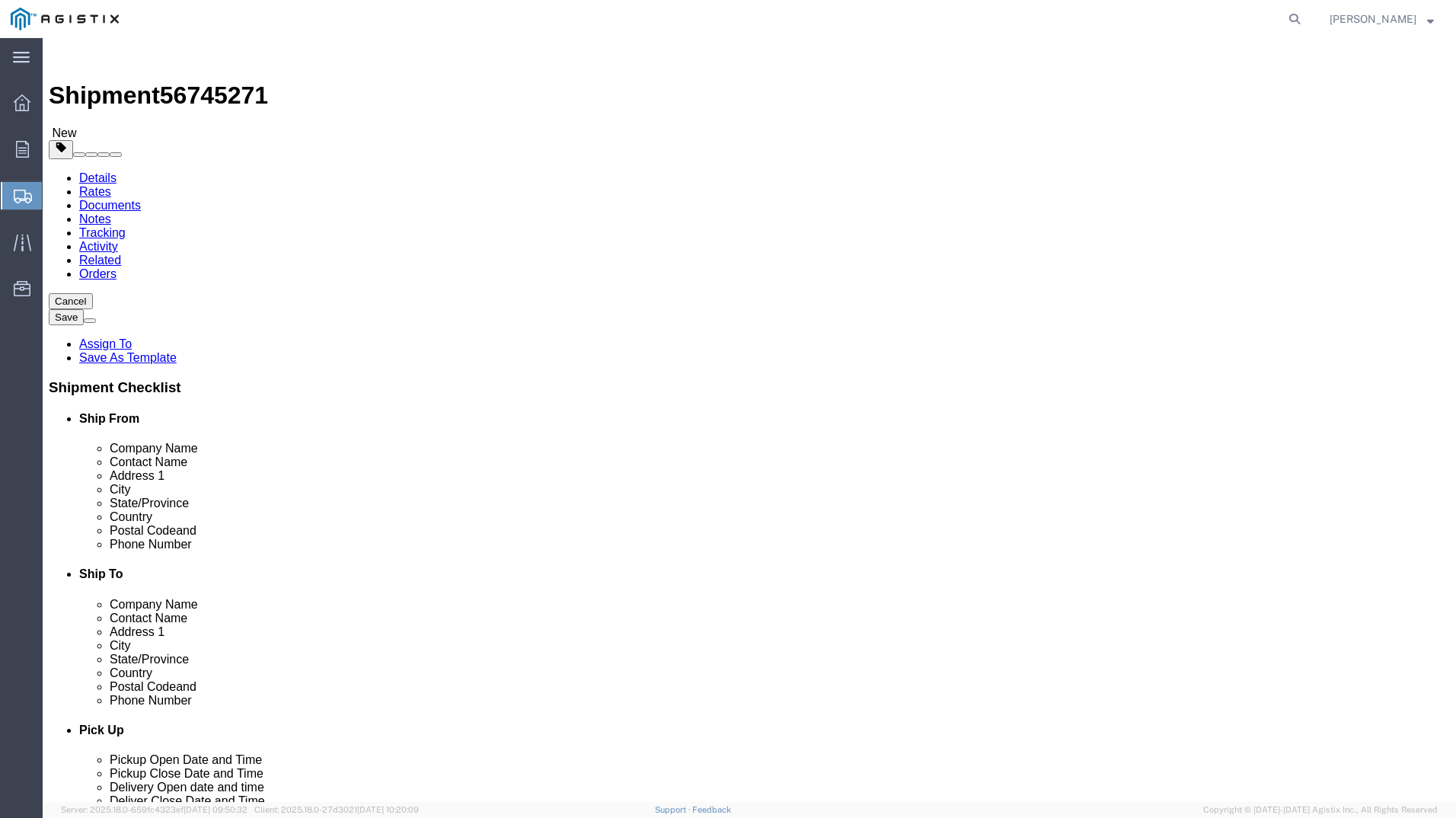
type input "PG&E"
type input "[STREET_ADDRESS][PERSON_NAME]"
select select "US"
select select "CA"
type input "4159109601"
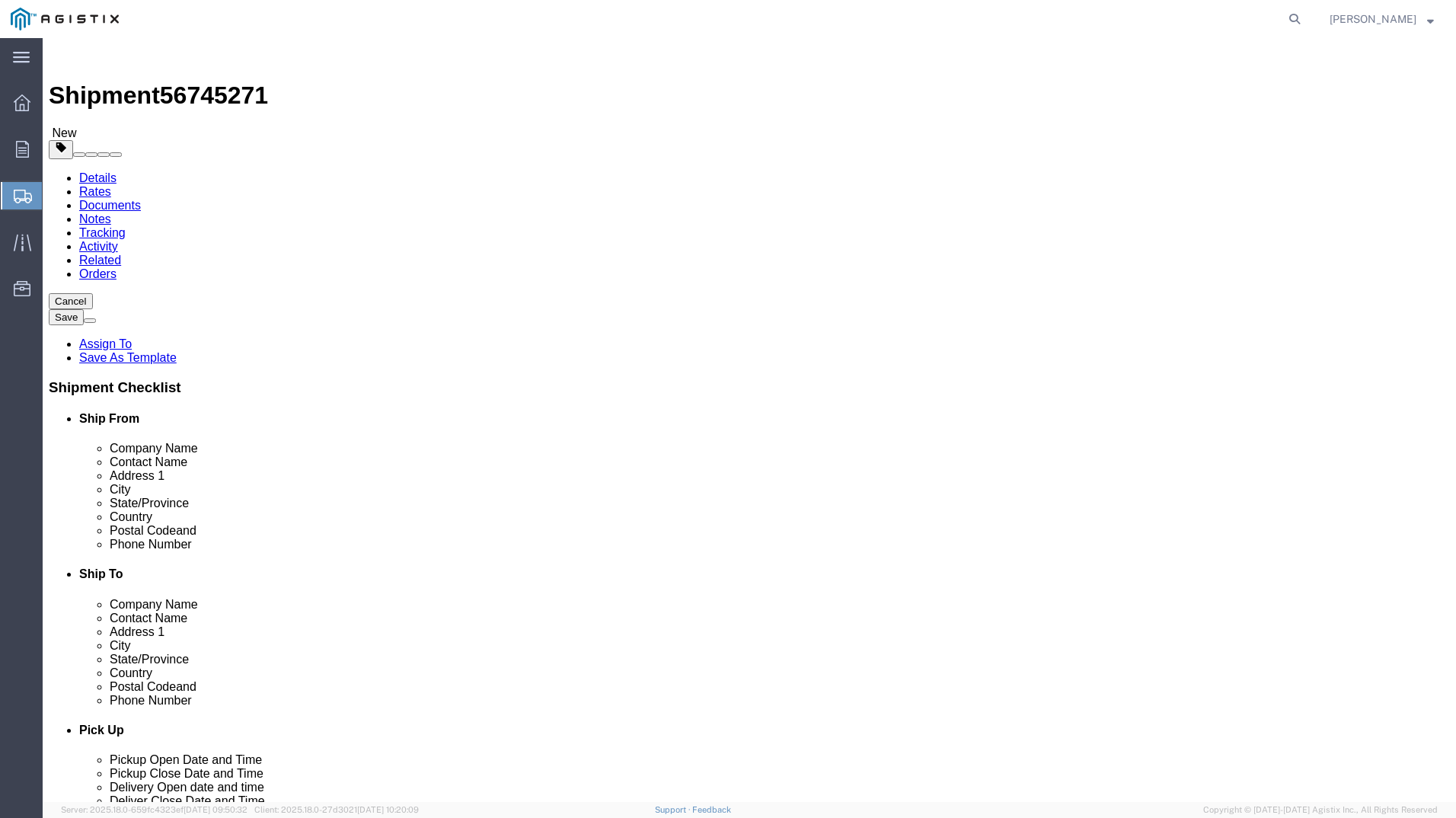
type input "[PERSON_NAME]"
type input "Fremont"
type input "94538"
click div "Rate Shipment"
click button "Rate Shipment"
